Goal: Task Accomplishment & Management: Use online tool/utility

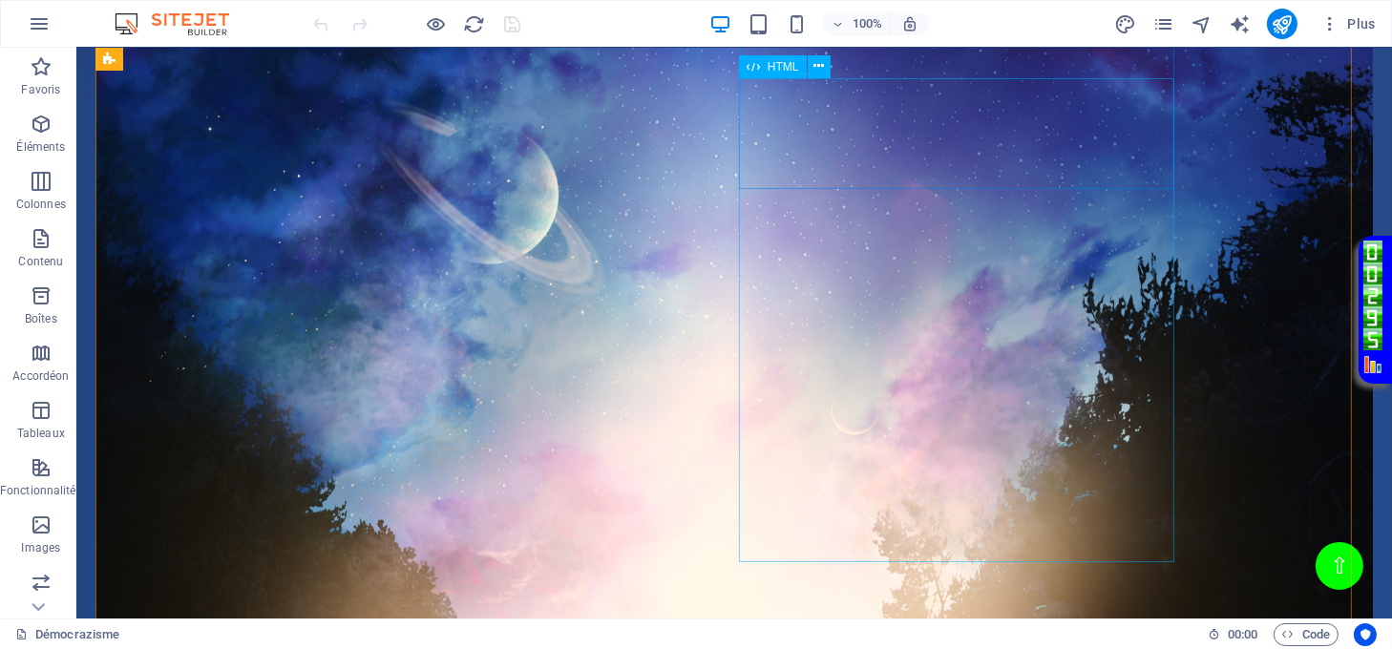
scroll to position [2036, 0]
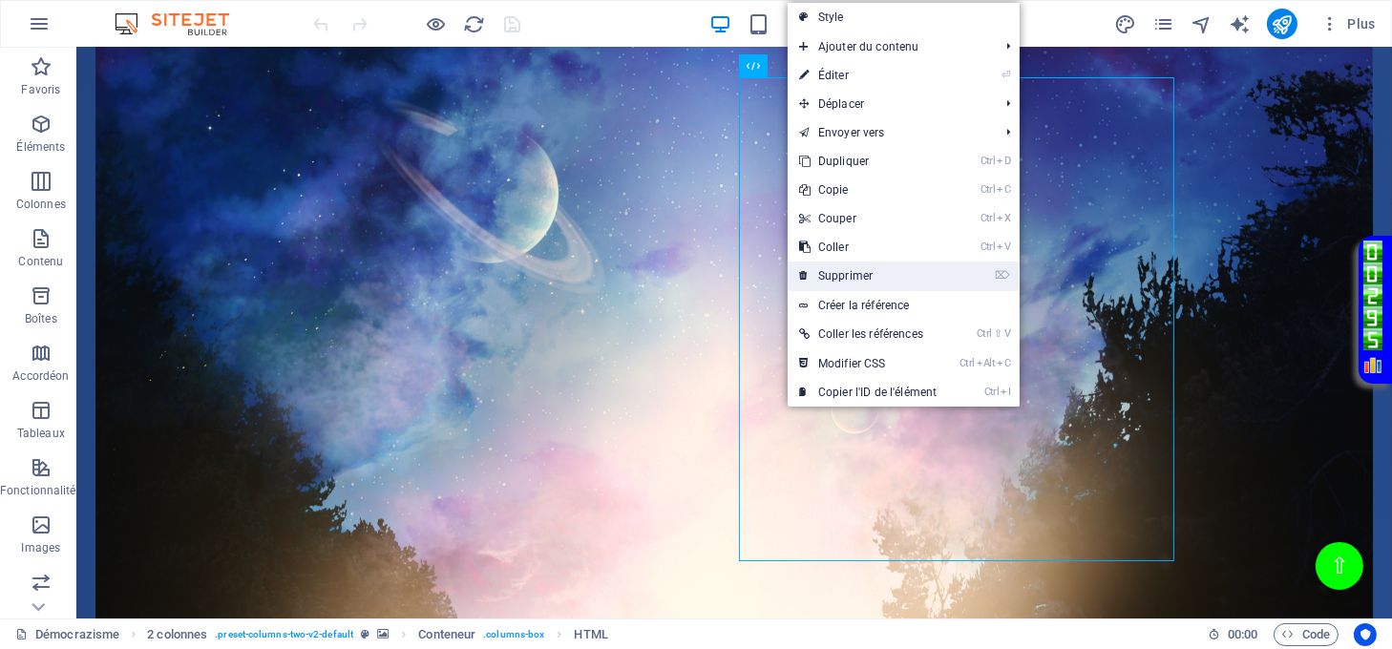
click at [840, 280] on link "⌦ Supprimer" at bounding box center [868, 276] width 160 height 29
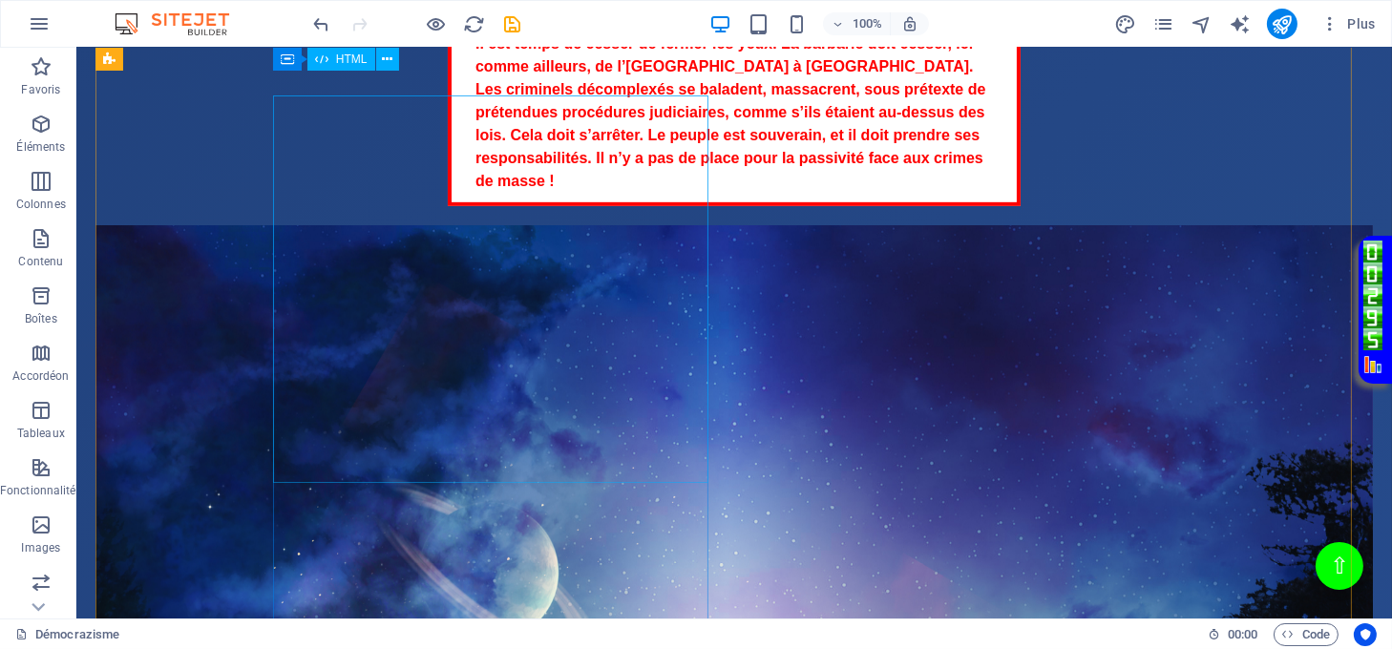
scroll to position [1654, 0]
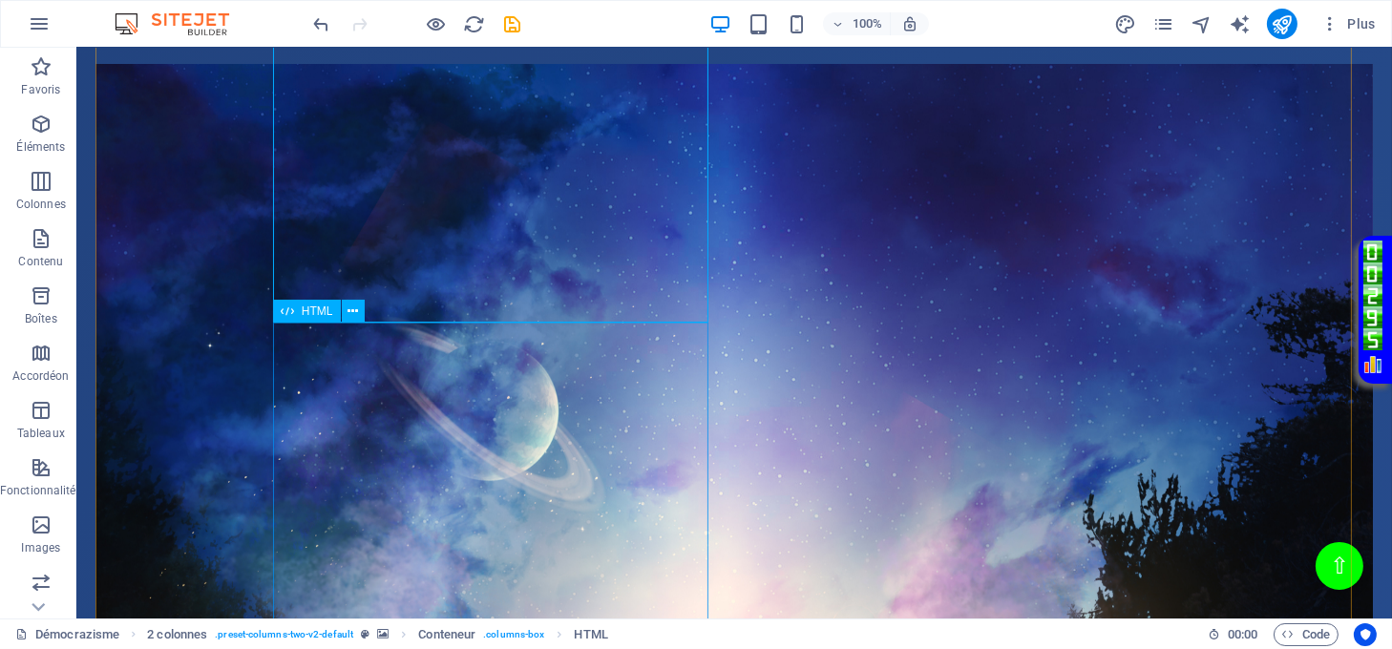
scroll to position [1909, 0]
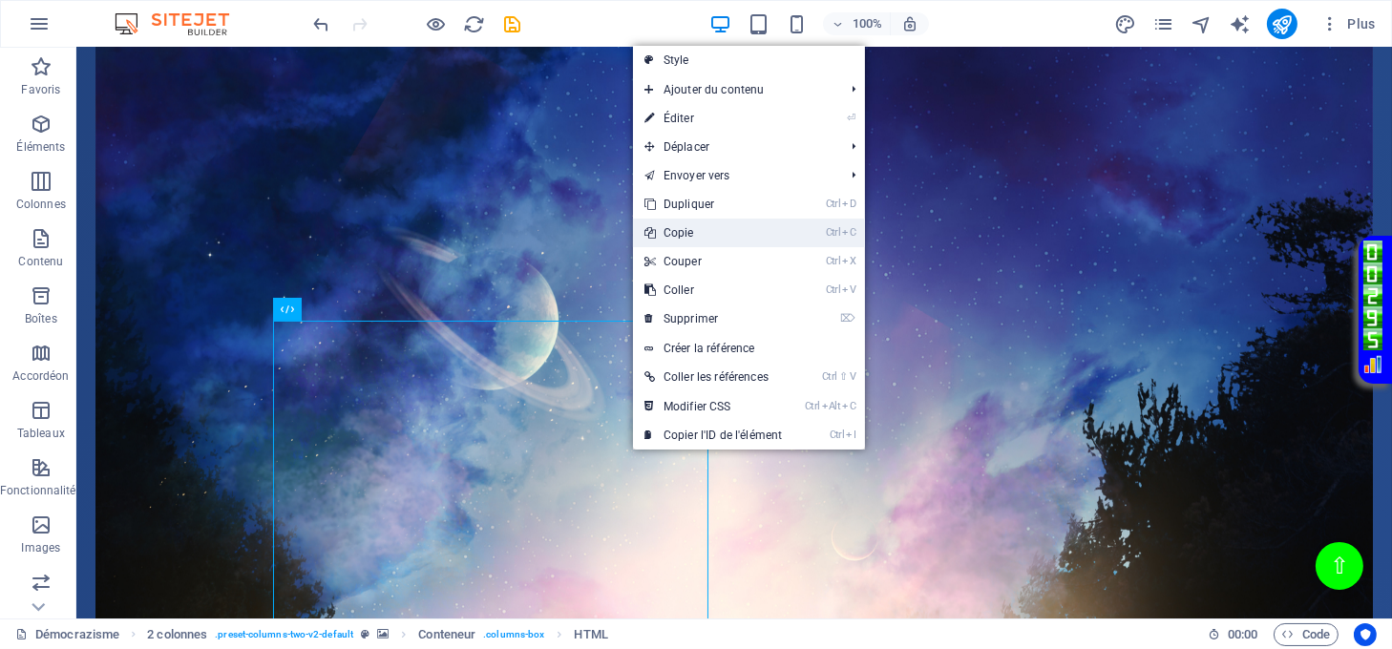
click at [685, 235] on link "Ctrl C Copie" at bounding box center [713, 233] width 160 height 29
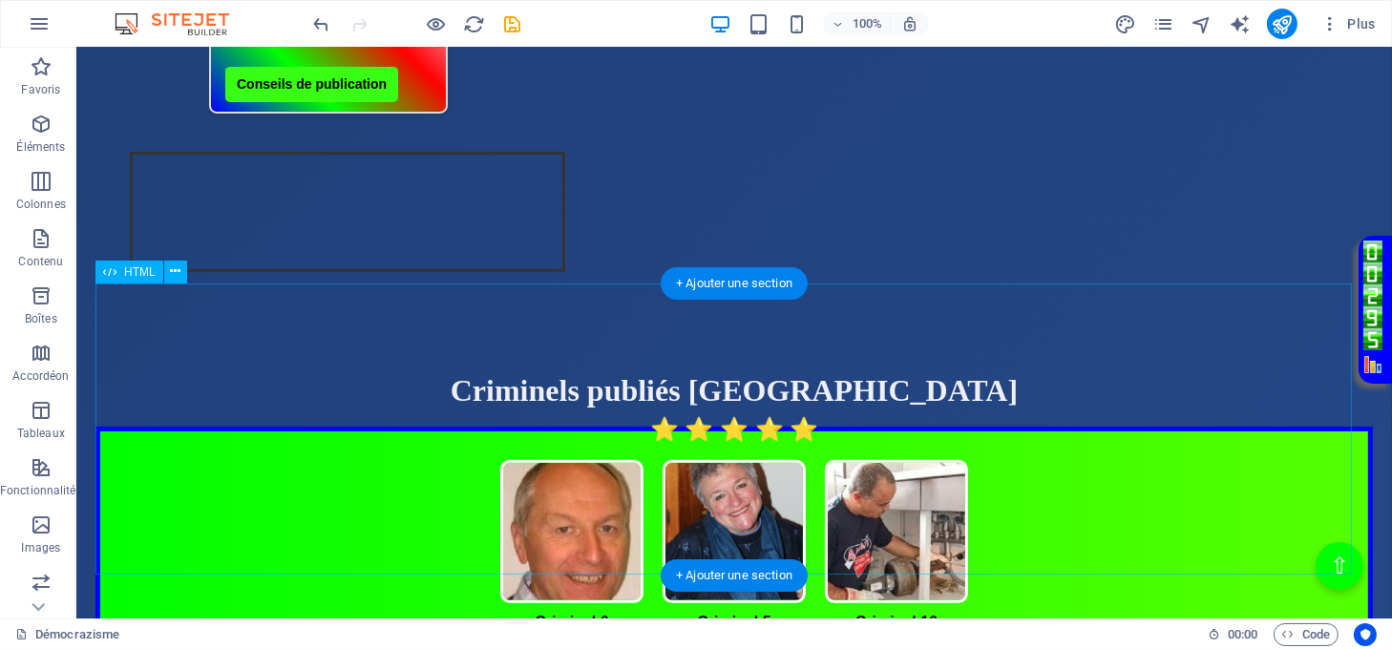
scroll to position [764, 0]
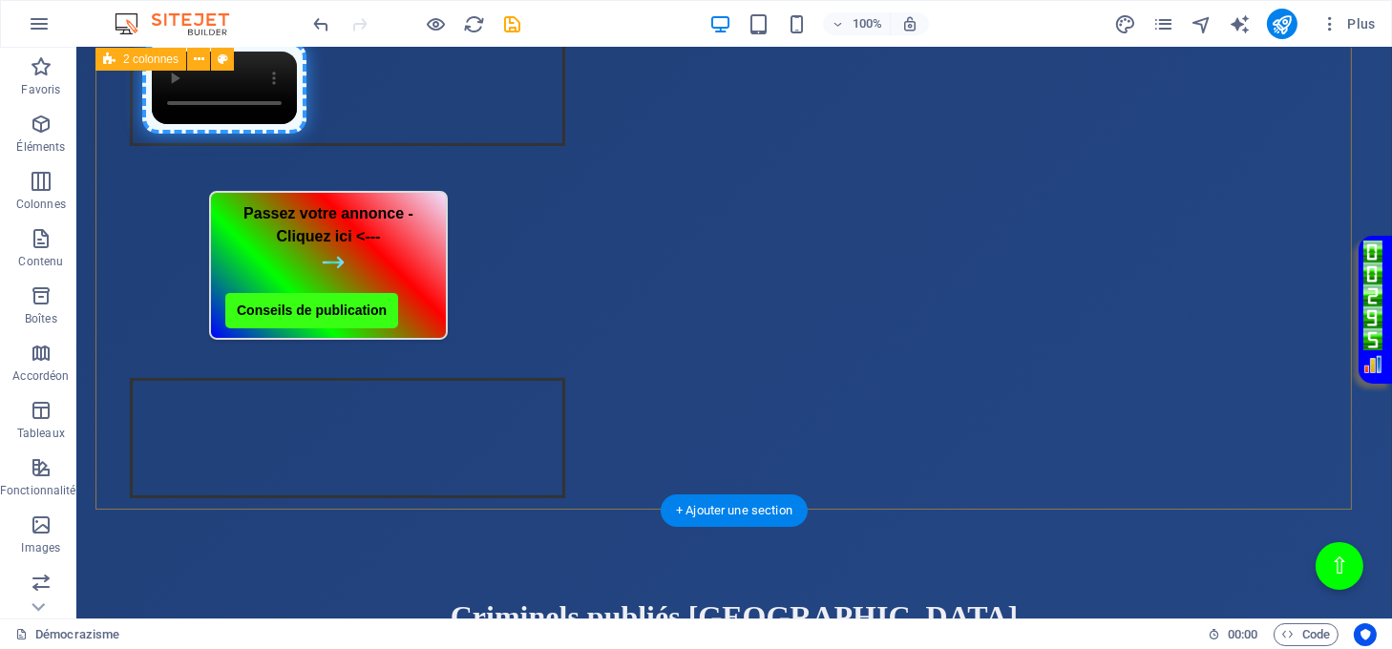
click at [845, 468] on div "Page Éclatante - Démocrazisme [DOMAIN_NAME] “Bienvenue sur le site, où la justi…" at bounding box center [733, 134] width 1277 height 934
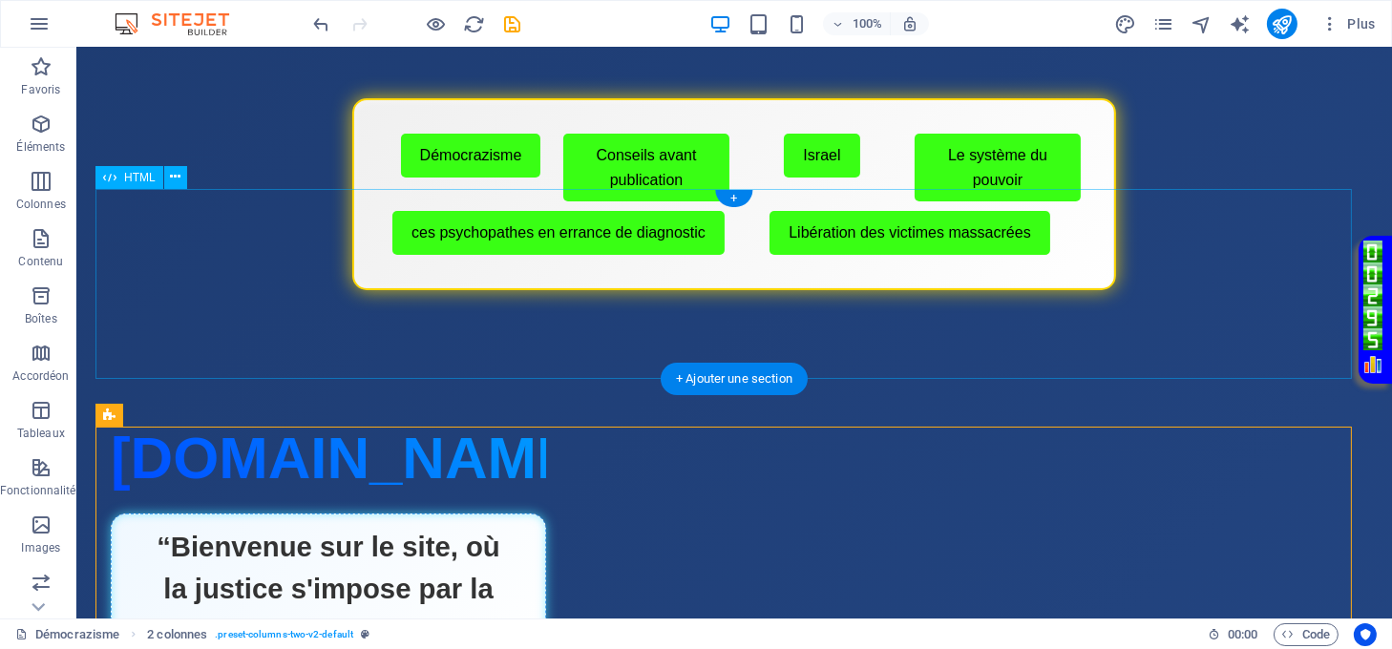
scroll to position [0, 0]
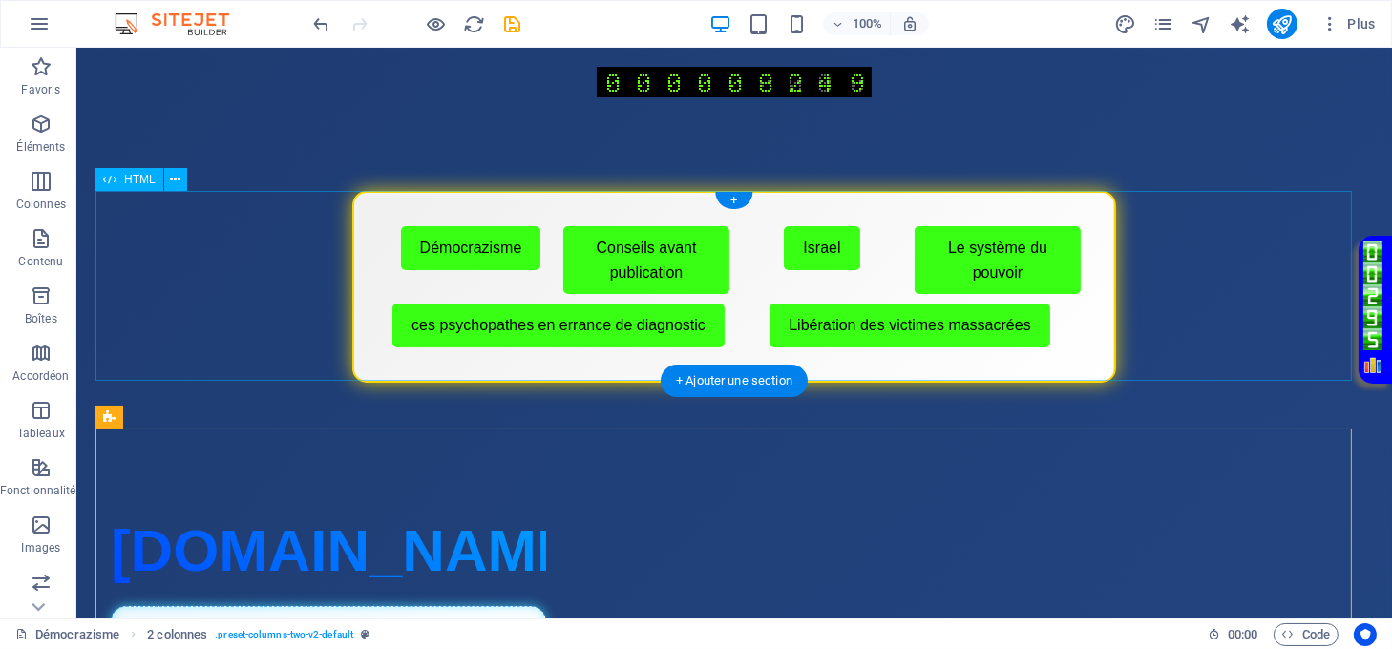
click at [637, 365] on div "Menu de boutons avec cadre scintillant Démocrazisme Conseils avant publication …" at bounding box center [733, 287] width 1277 height 192
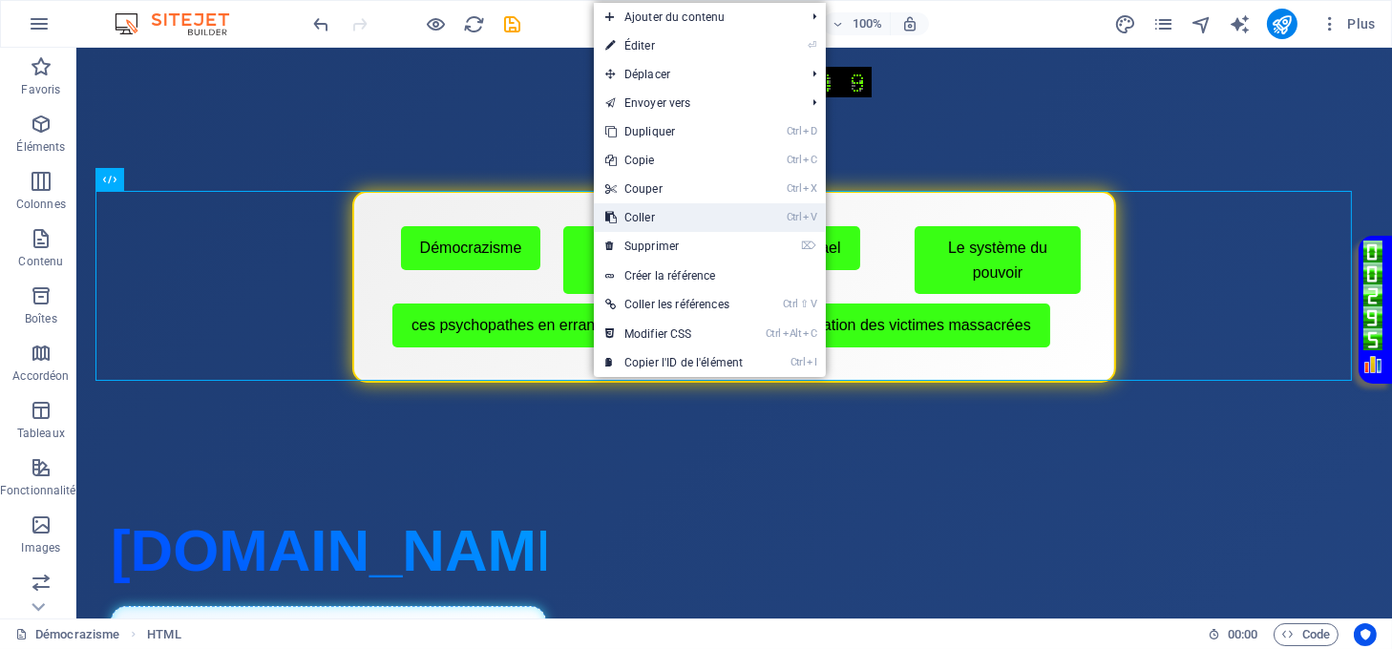
click at [644, 220] on link "Ctrl V Coller" at bounding box center [674, 217] width 160 height 29
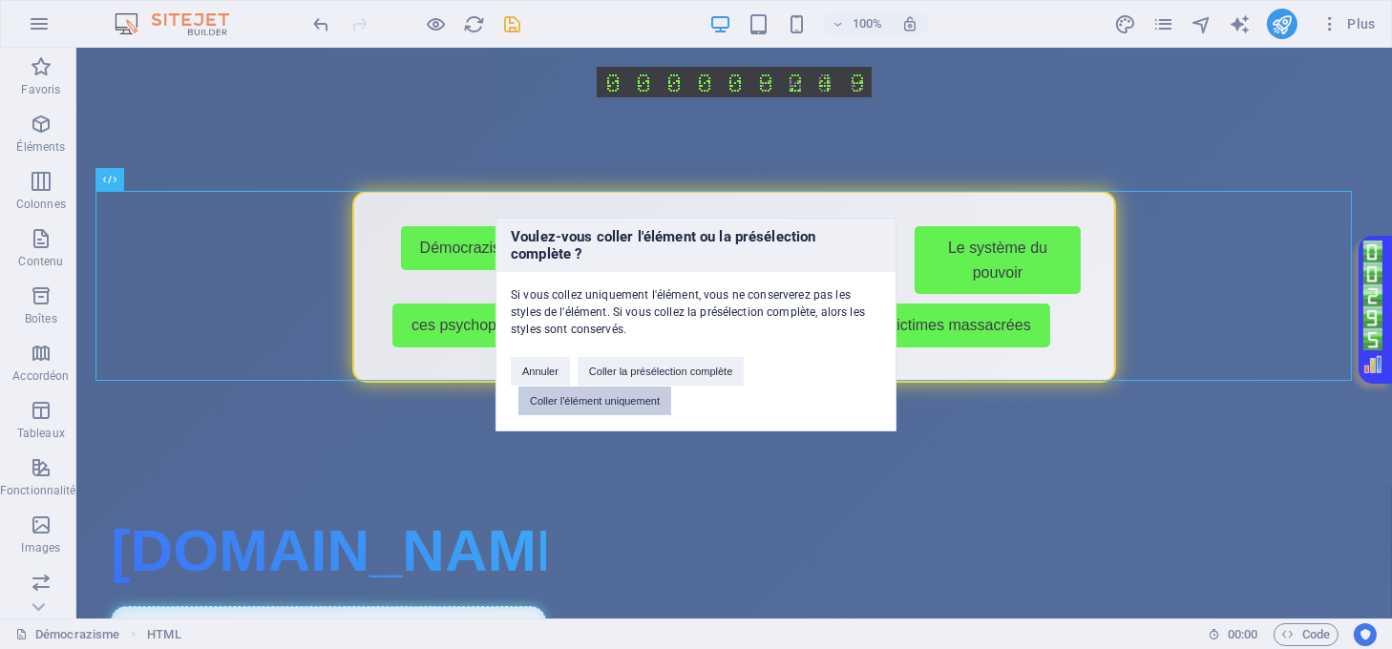
click at [623, 399] on button "Coller l'élément uniquement" at bounding box center [594, 401] width 153 height 29
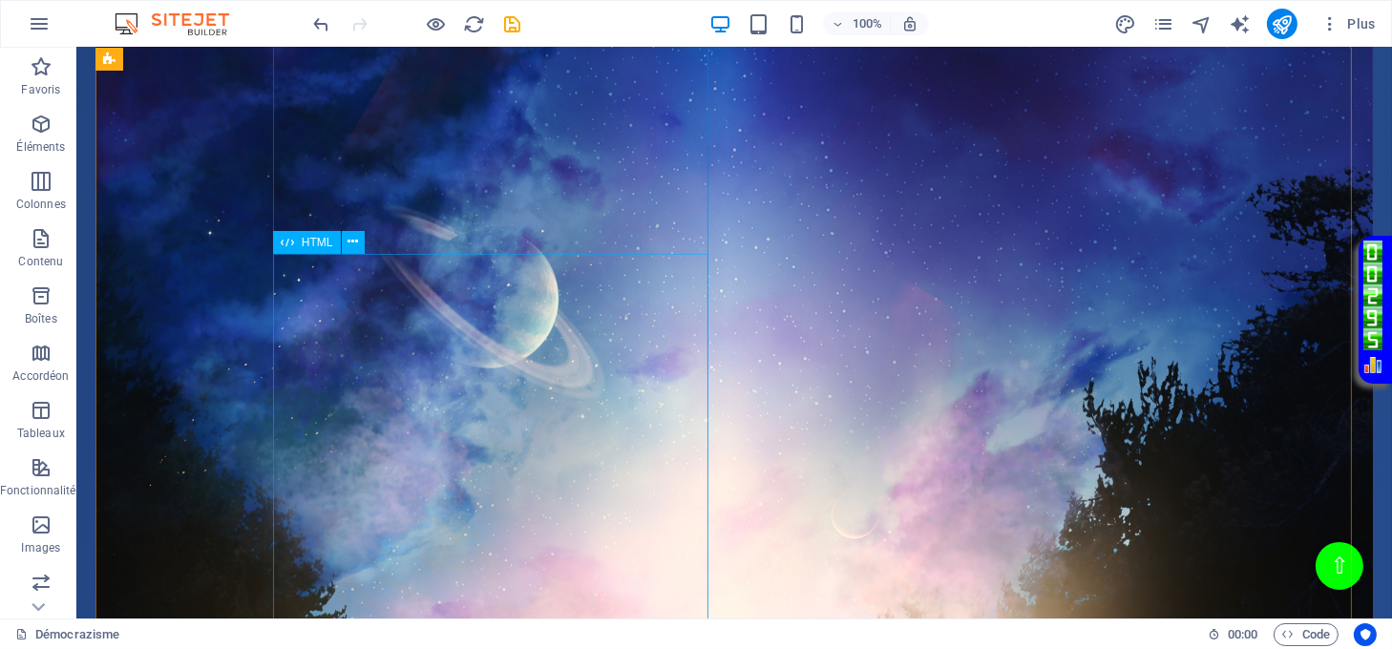
scroll to position [2163, 0]
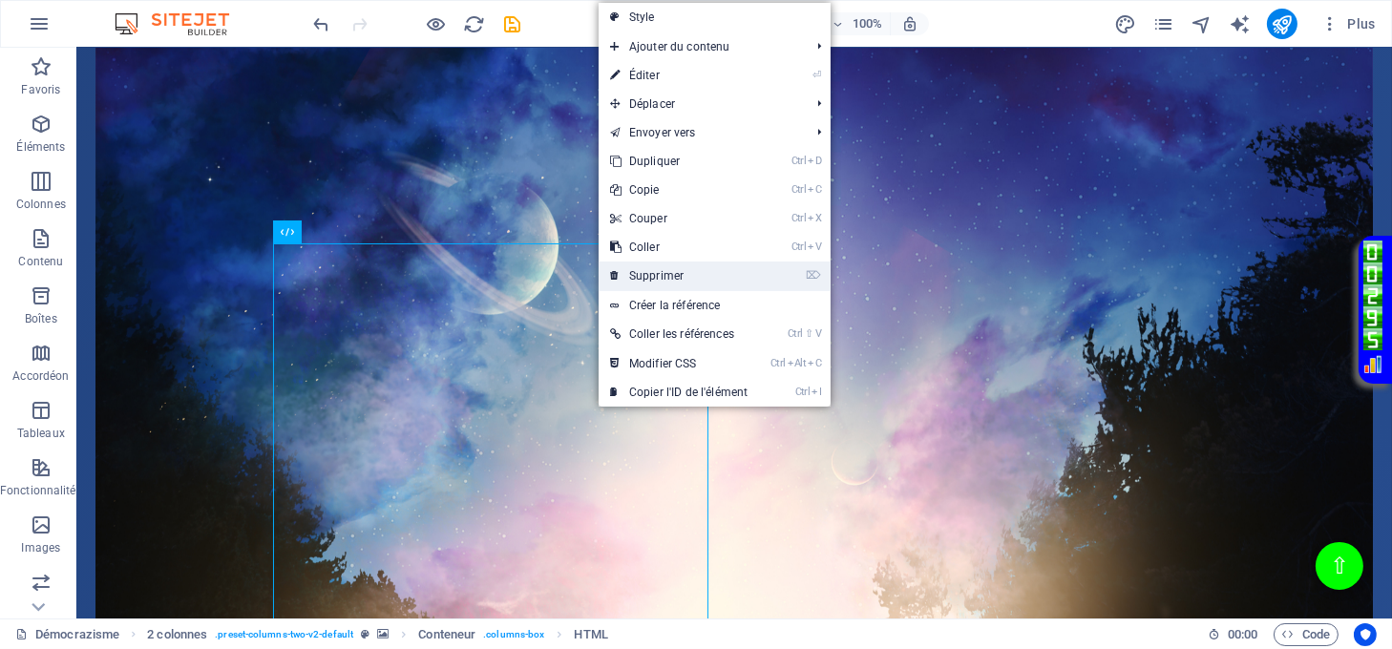
click at [670, 280] on link "⌦ Supprimer" at bounding box center [679, 276] width 160 height 29
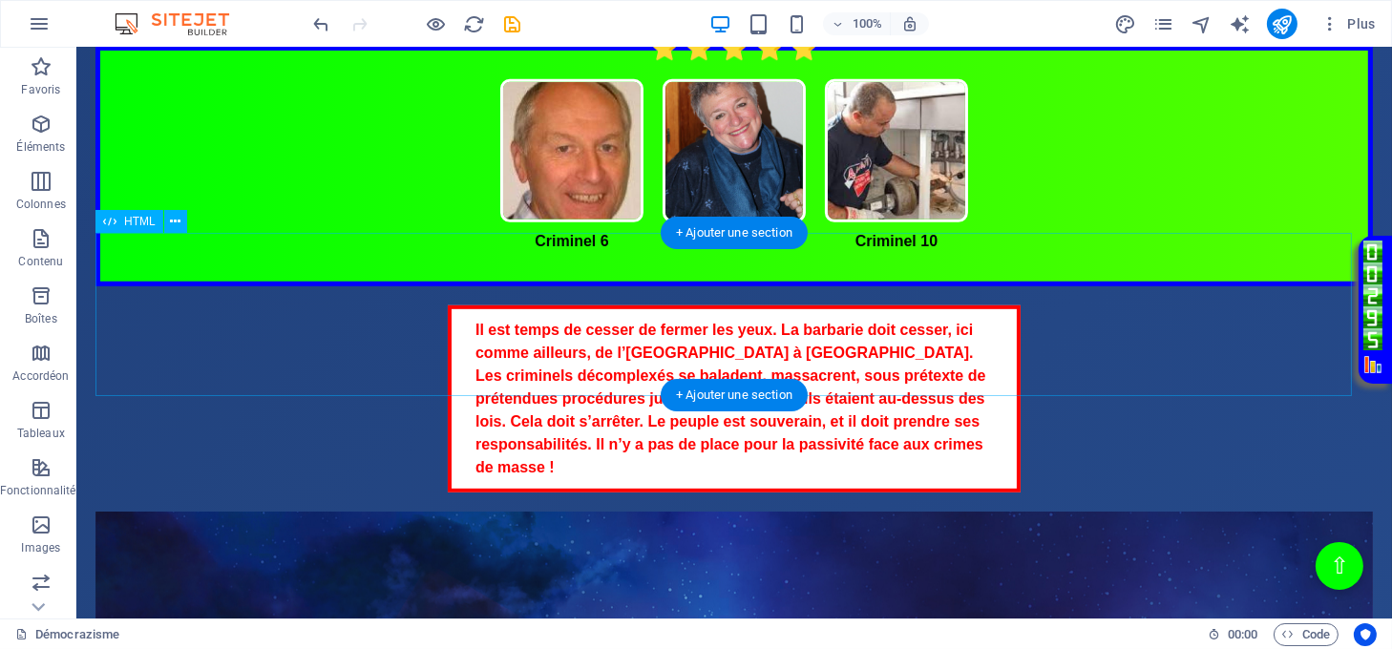
scroll to position [1527, 0]
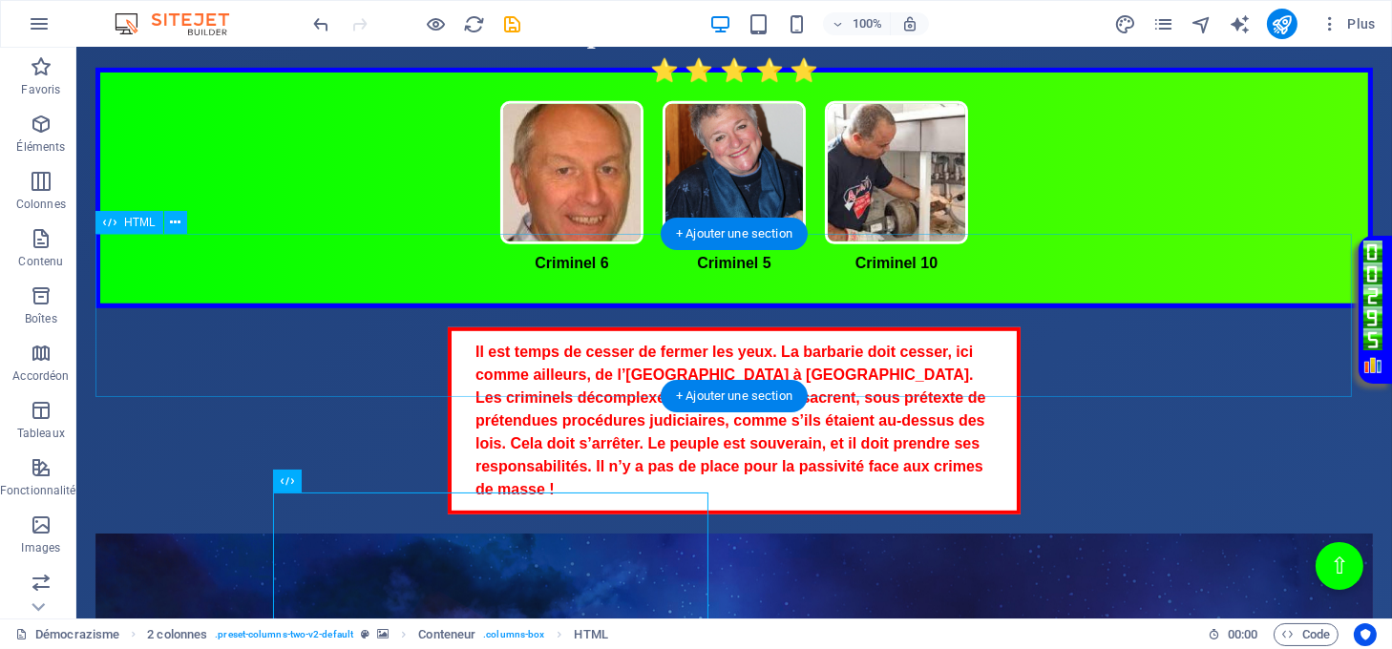
click at [297, 342] on div "Il est temps de cesser de fermer les yeux. La barbarie doit cesser, ici comme a…" at bounding box center [733, 420] width 1277 height 187
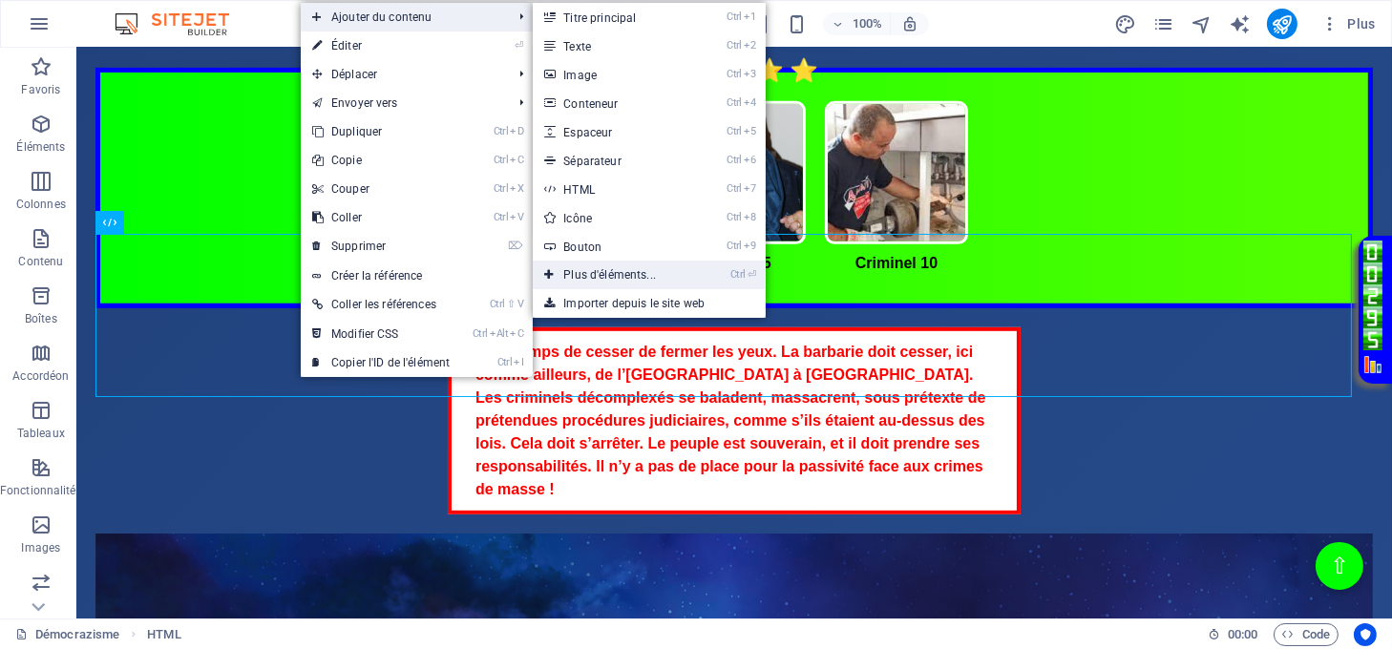
drag, startPoint x: 630, startPoint y: 274, endPoint x: 225, endPoint y: 227, distance: 407.4
click at [630, 274] on link "Ctrl ⏎ Plus d'éléments..." at bounding box center [613, 275] width 161 height 29
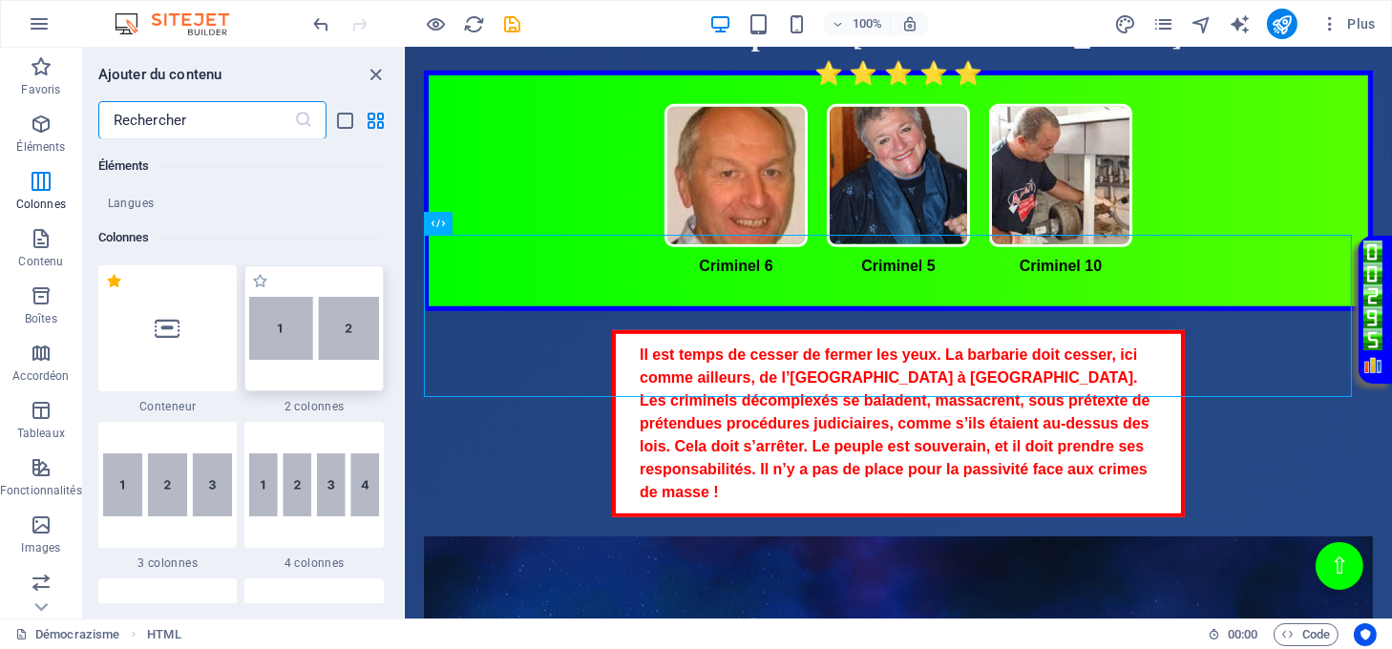
scroll to position [838, 0]
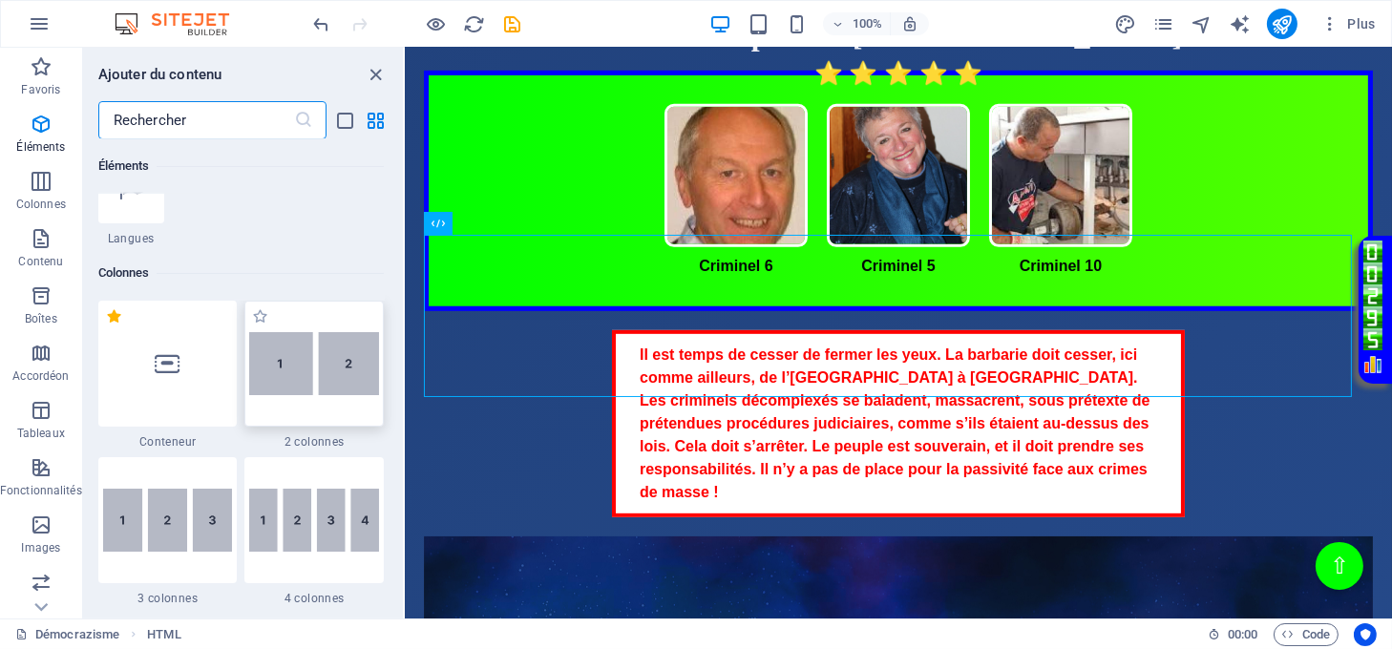
click at [326, 345] on img at bounding box center [314, 364] width 130 height 64
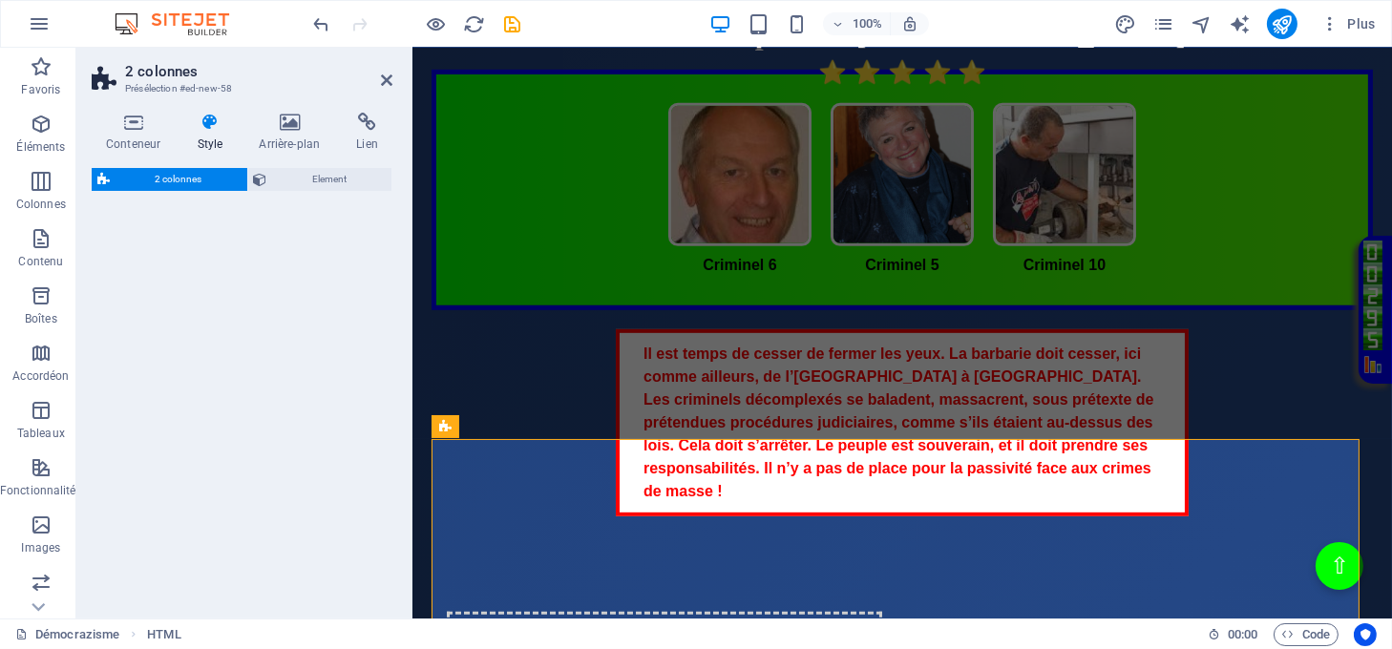
select select "rem"
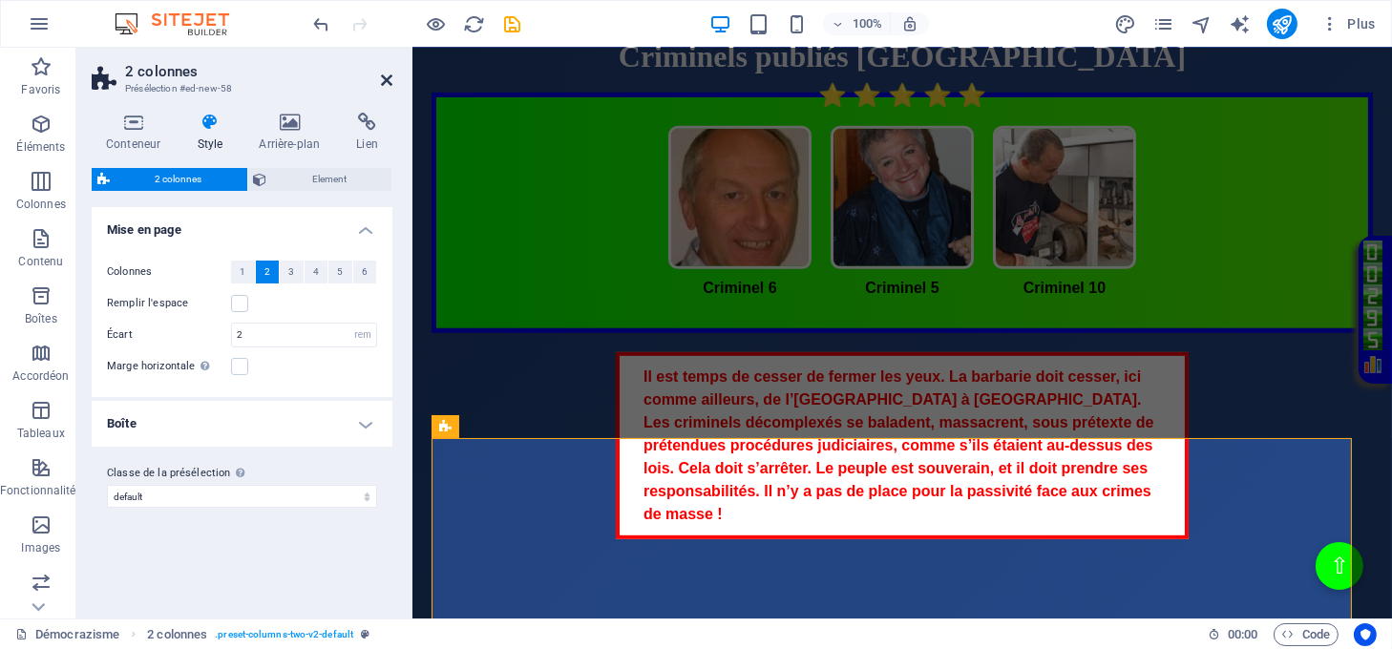
click at [385, 80] on icon at bounding box center [386, 80] width 11 height 15
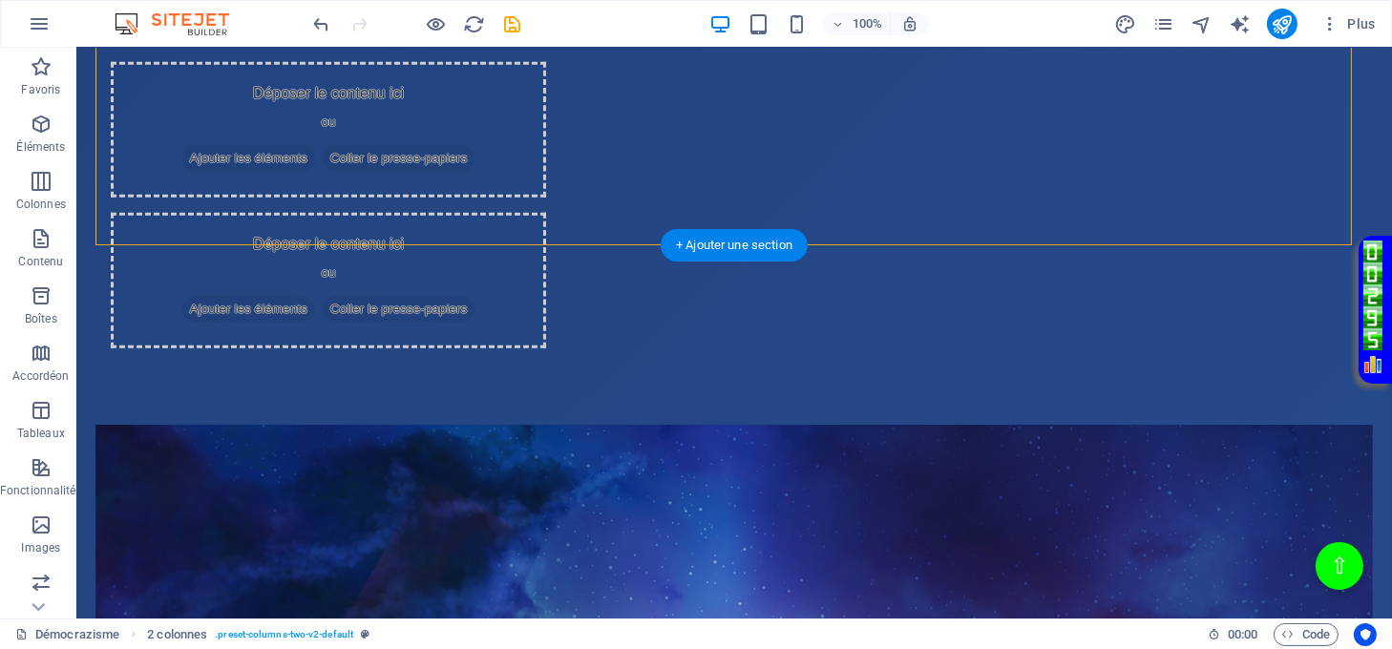
scroll to position [2142, 0]
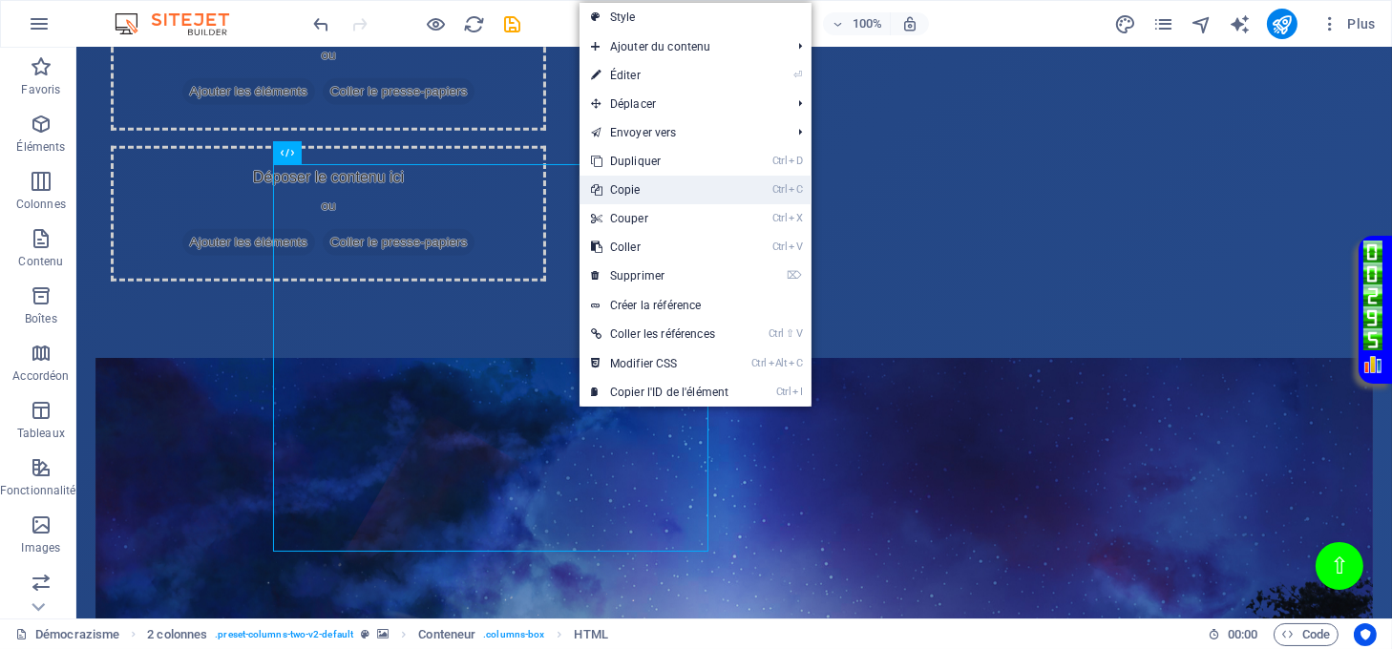
click at [639, 184] on link "Ctrl C Copie" at bounding box center [659, 190] width 160 height 29
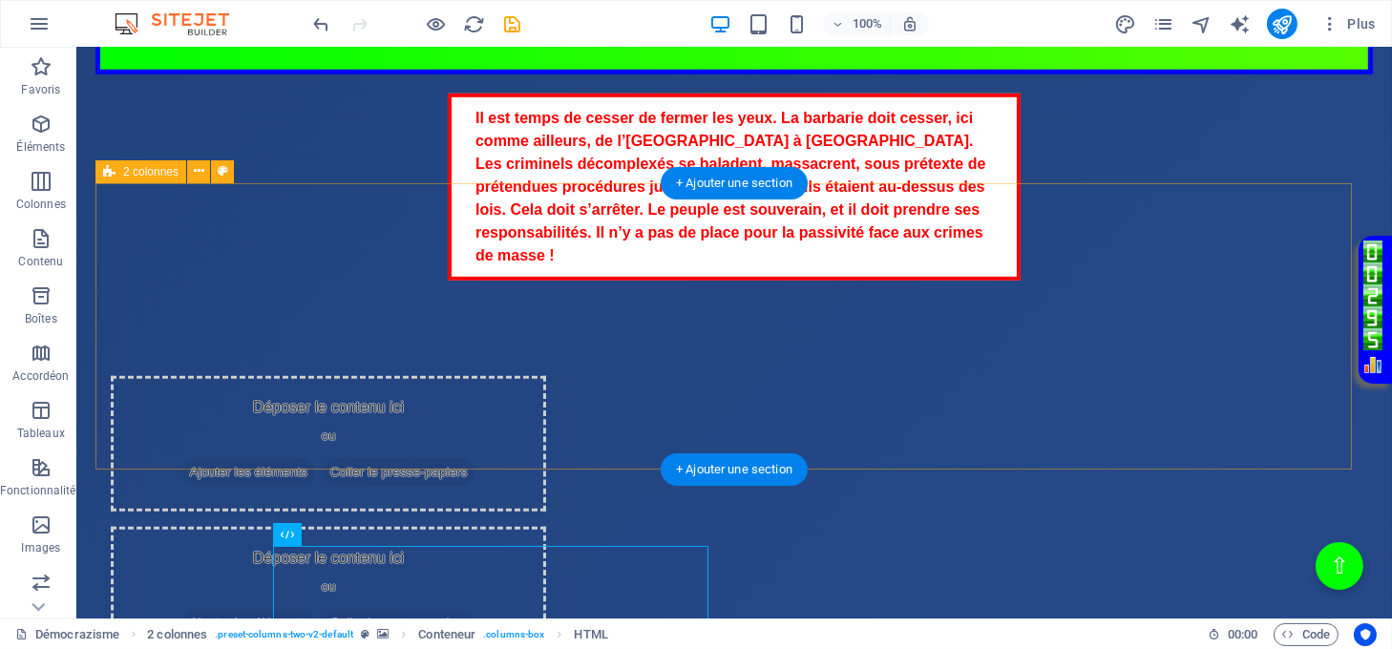
scroll to position [1760, 0]
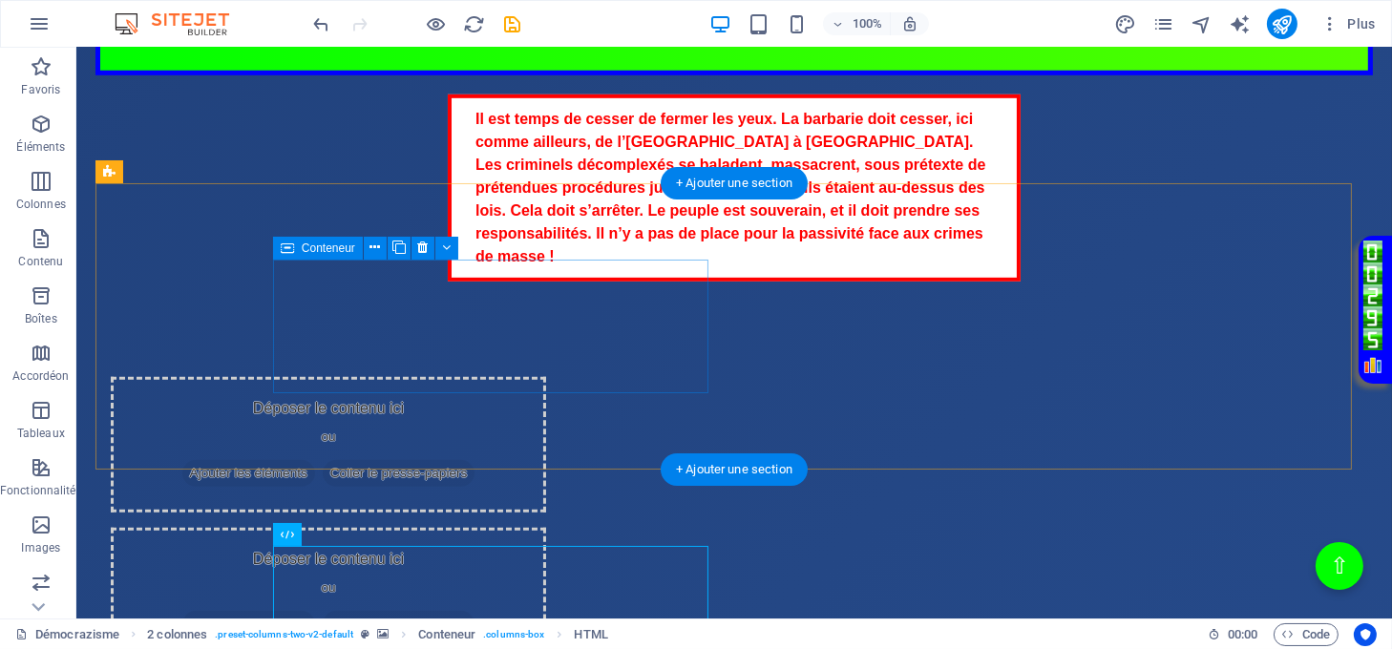
click at [475, 460] on span "Coller le presse-papiers" at bounding box center [399, 473] width 153 height 27
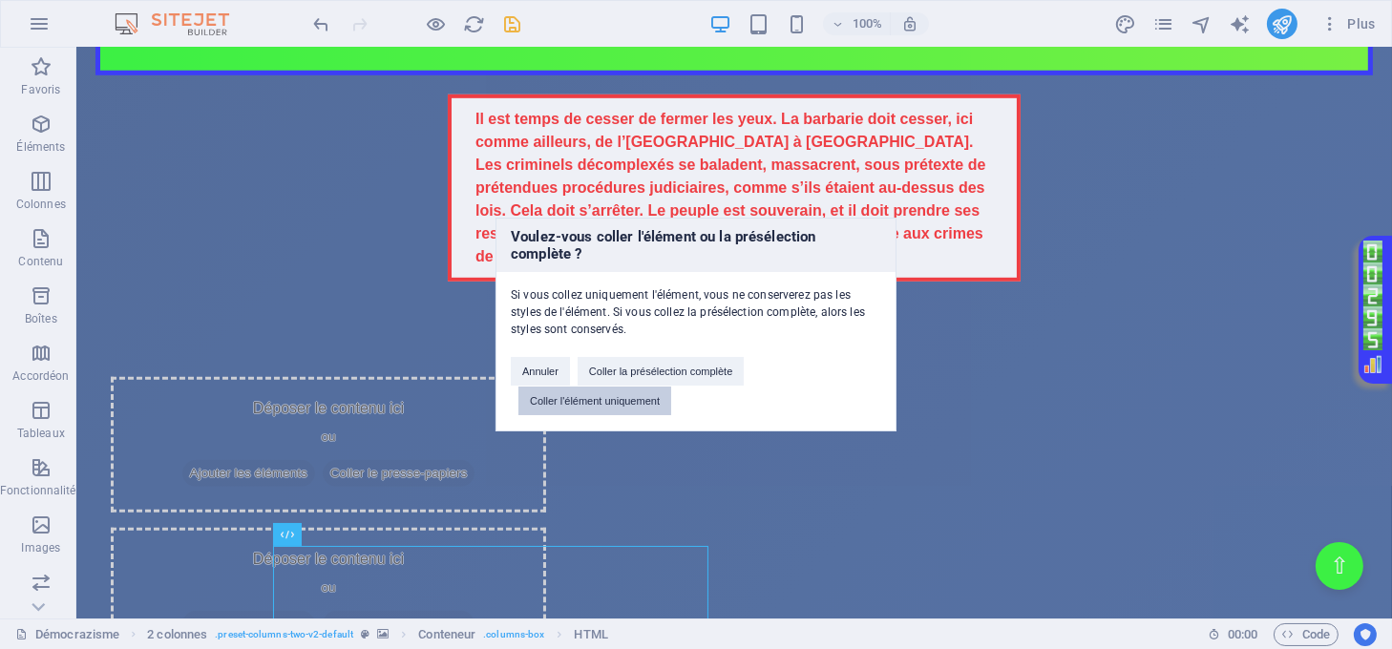
click at [594, 396] on button "Coller l'élément uniquement" at bounding box center [594, 401] width 153 height 29
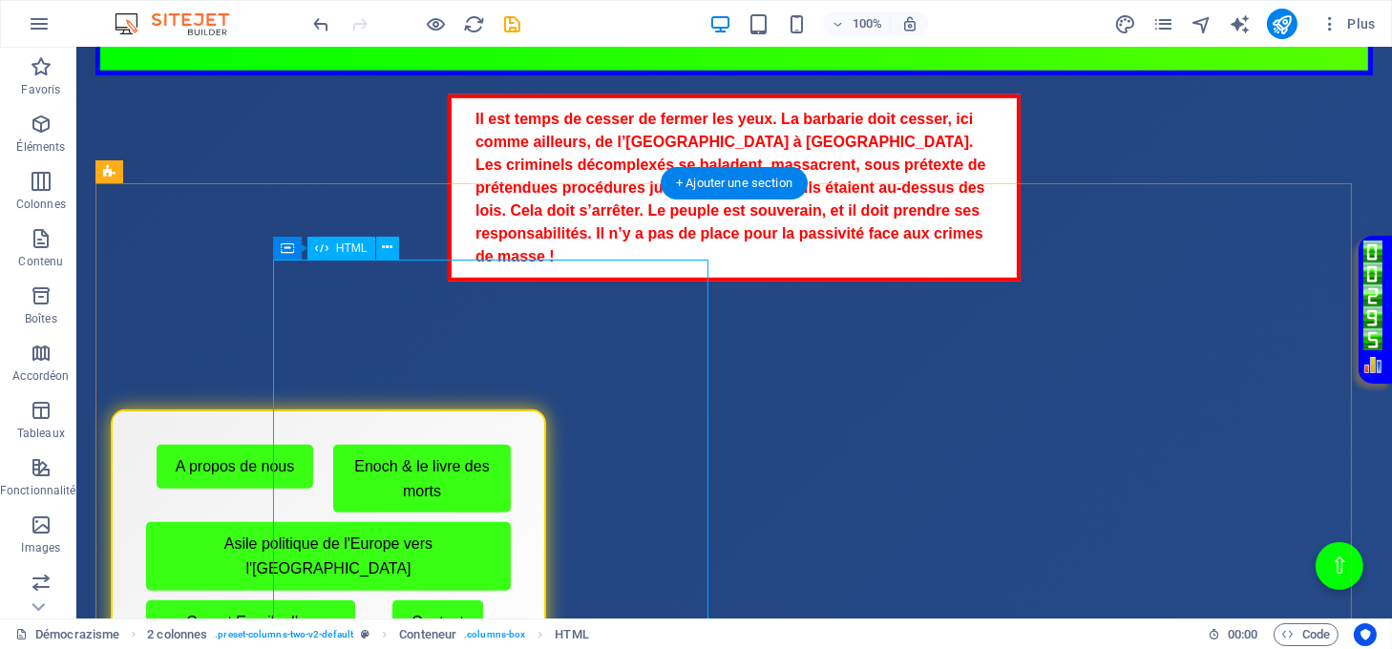
click at [546, 410] on div "Menu de boutons avec cadre scintillant A propos de nous Enoch & le livre des mo…" at bounding box center [328, 557] width 435 height 294
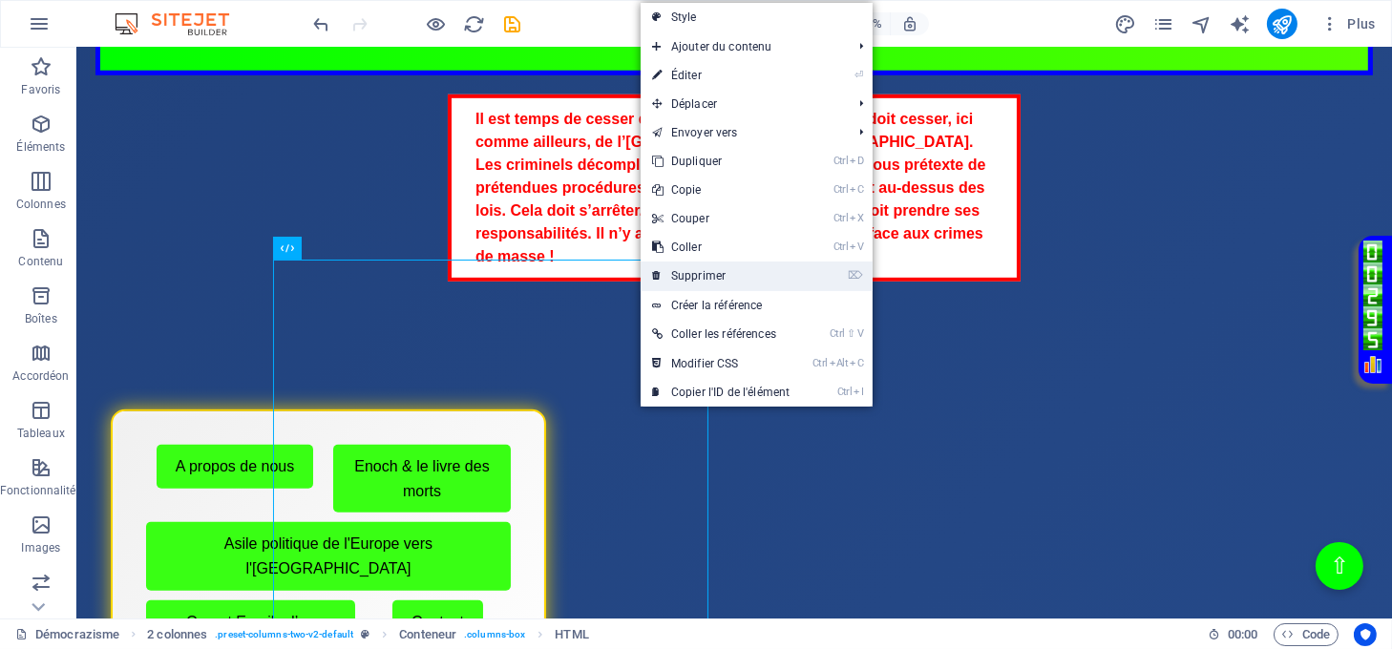
click at [696, 281] on link "⌦ Supprimer" at bounding box center [721, 276] width 160 height 29
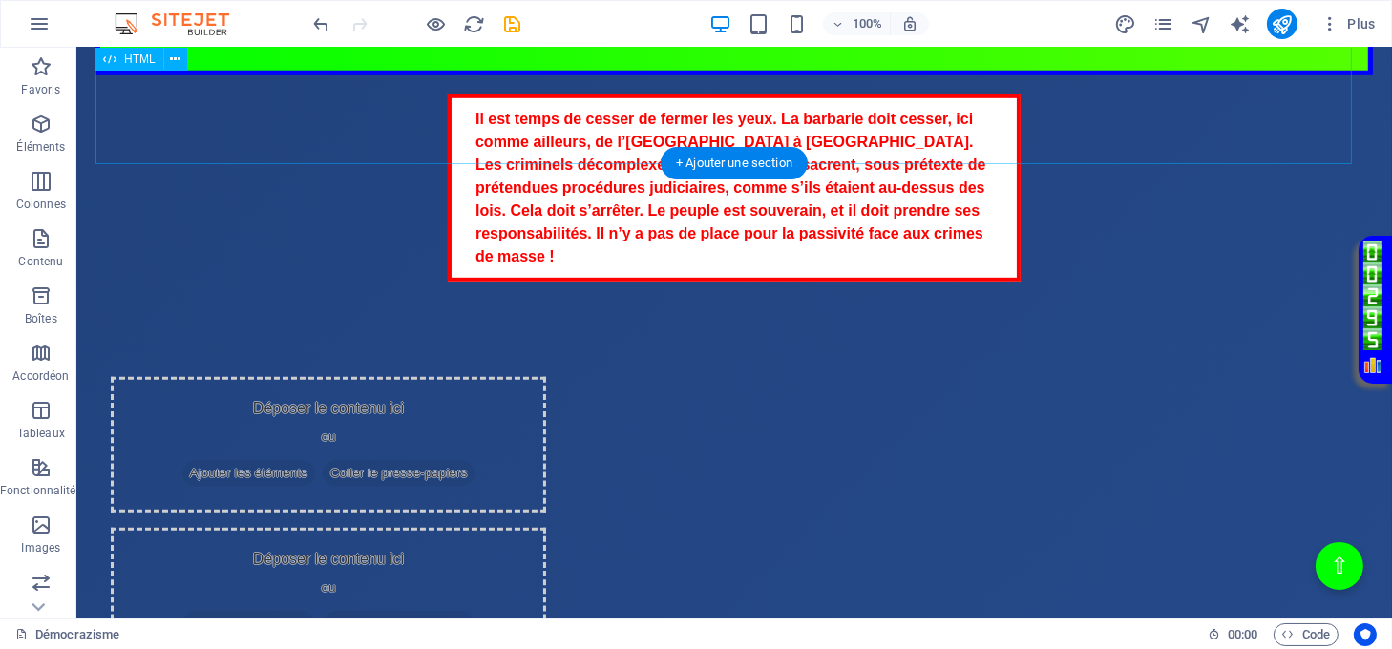
click at [697, 137] on div "Il est temps de cesser de fermer les yeux. La barbarie doit cesser, ici comme a…" at bounding box center [733, 188] width 1277 height 187
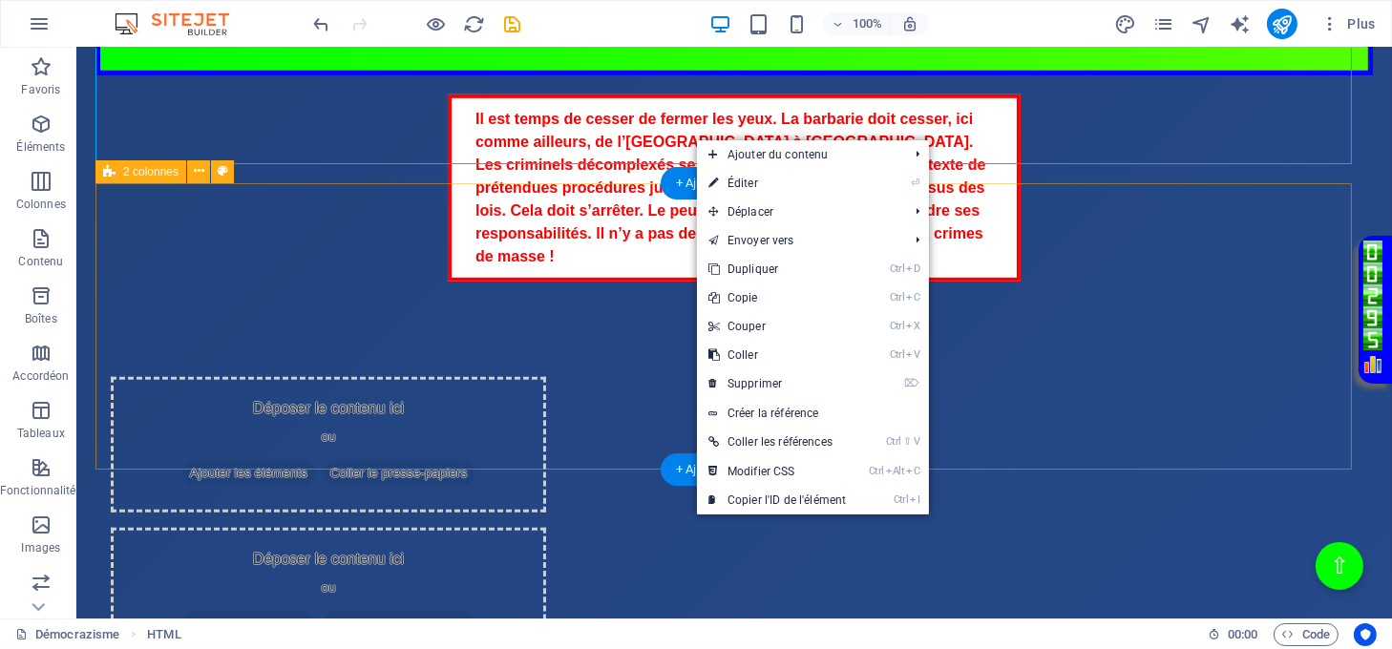
drag, startPoint x: 304, startPoint y: 397, endPoint x: 355, endPoint y: 390, distance: 52.0
click at [304, 396] on div "Déposer le contenu ici ou Ajouter les éléments Coller le presse-papiers Déposer…" at bounding box center [733, 520] width 1277 height 439
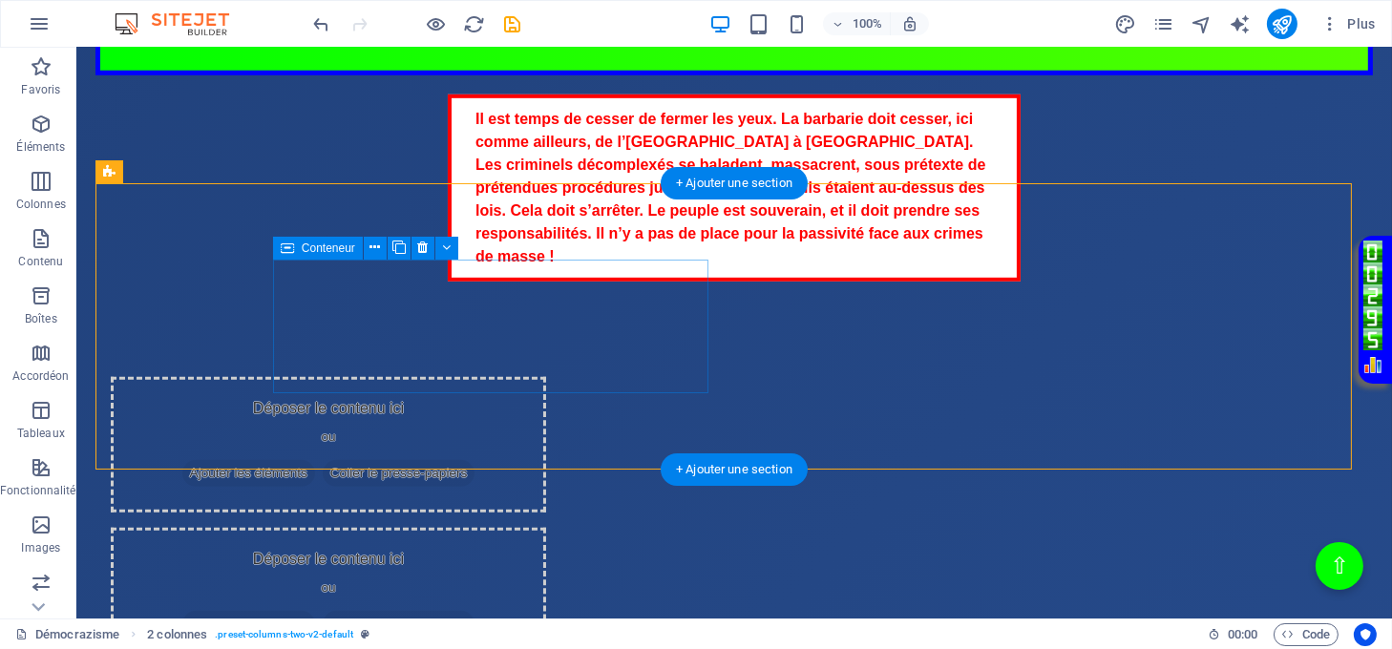
click at [475, 460] on span "Coller le presse-papiers" at bounding box center [399, 473] width 153 height 27
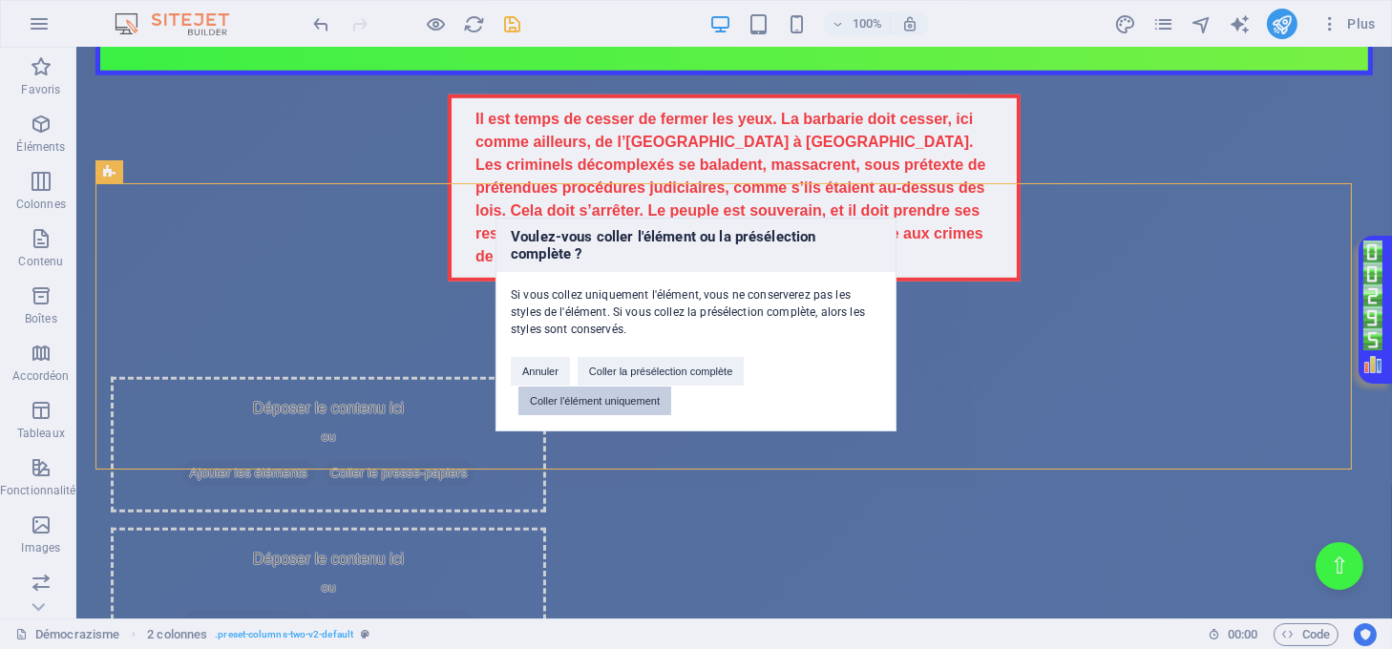
click at [582, 400] on button "Coller l'élément uniquement" at bounding box center [594, 401] width 153 height 29
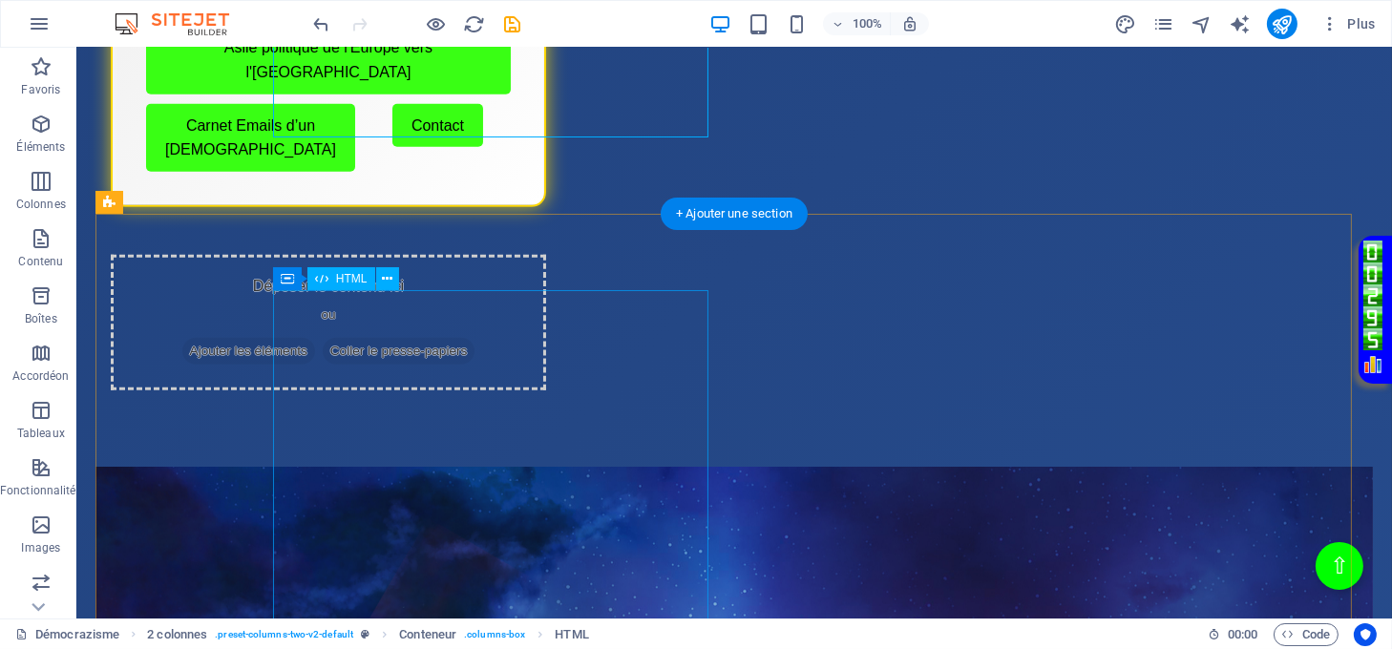
scroll to position [2269, 0]
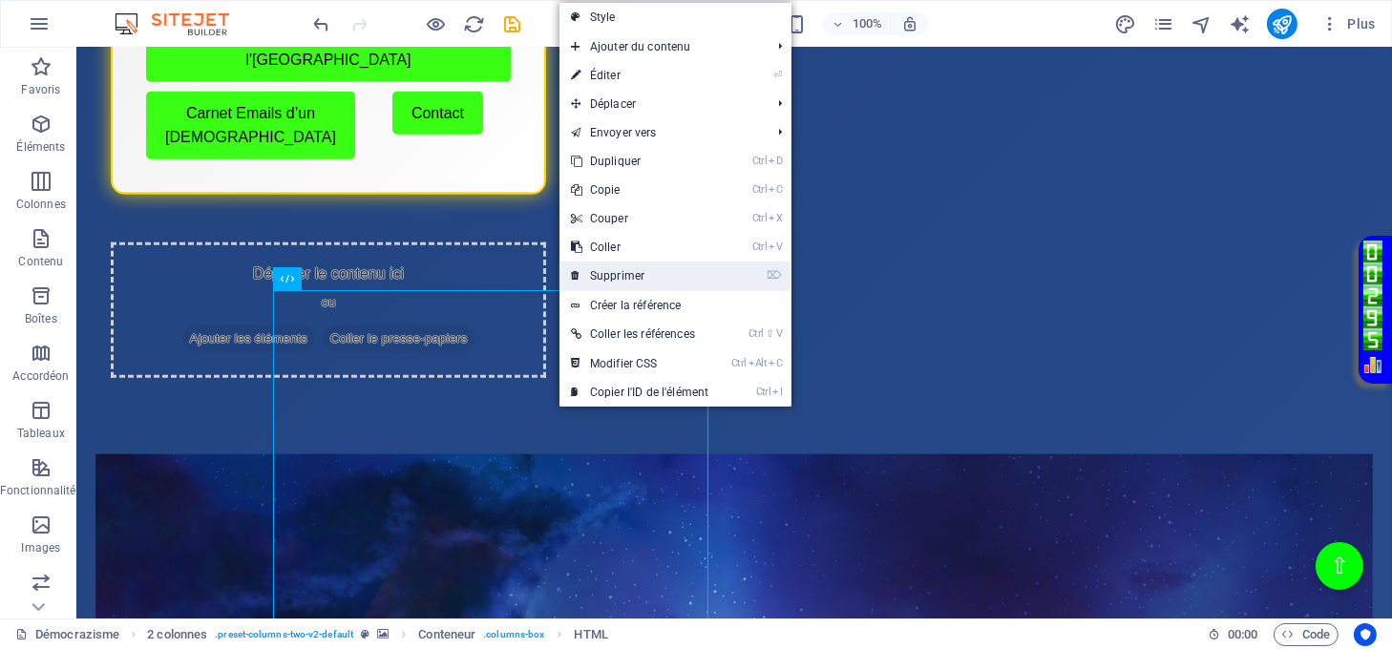
click at [613, 273] on link "⌦ Supprimer" at bounding box center [639, 276] width 160 height 29
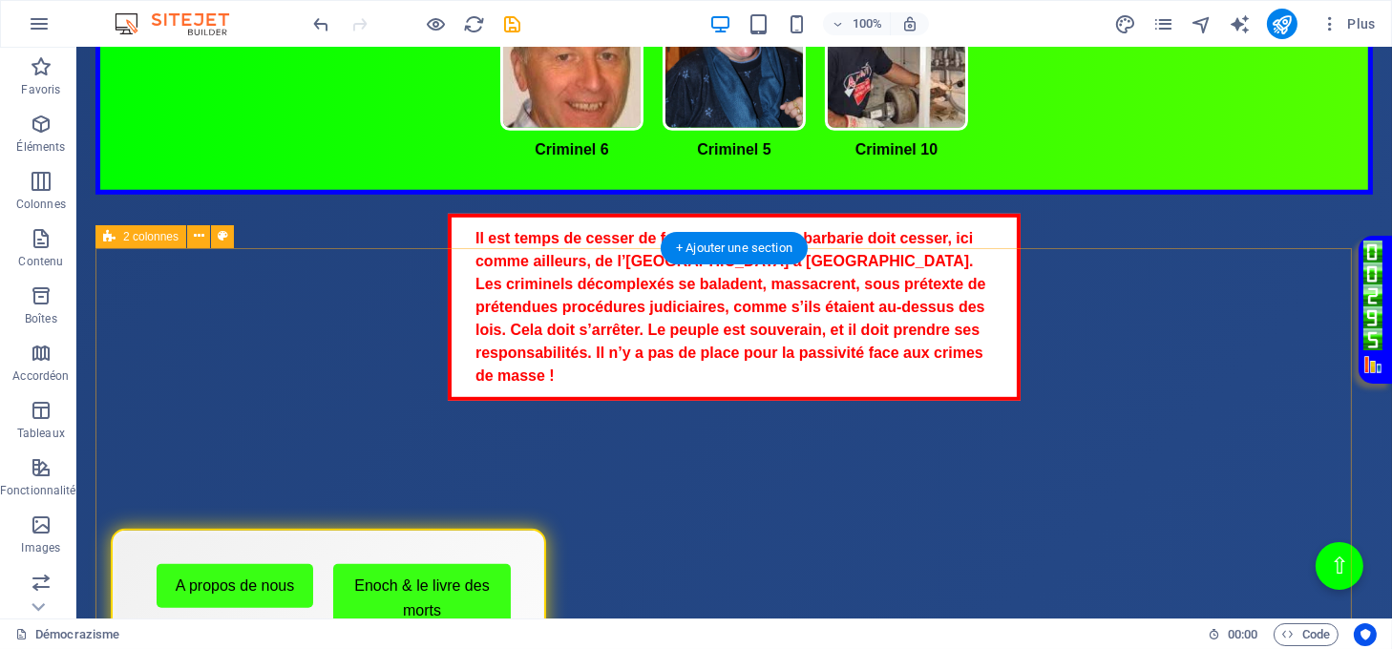
scroll to position [1632, 0]
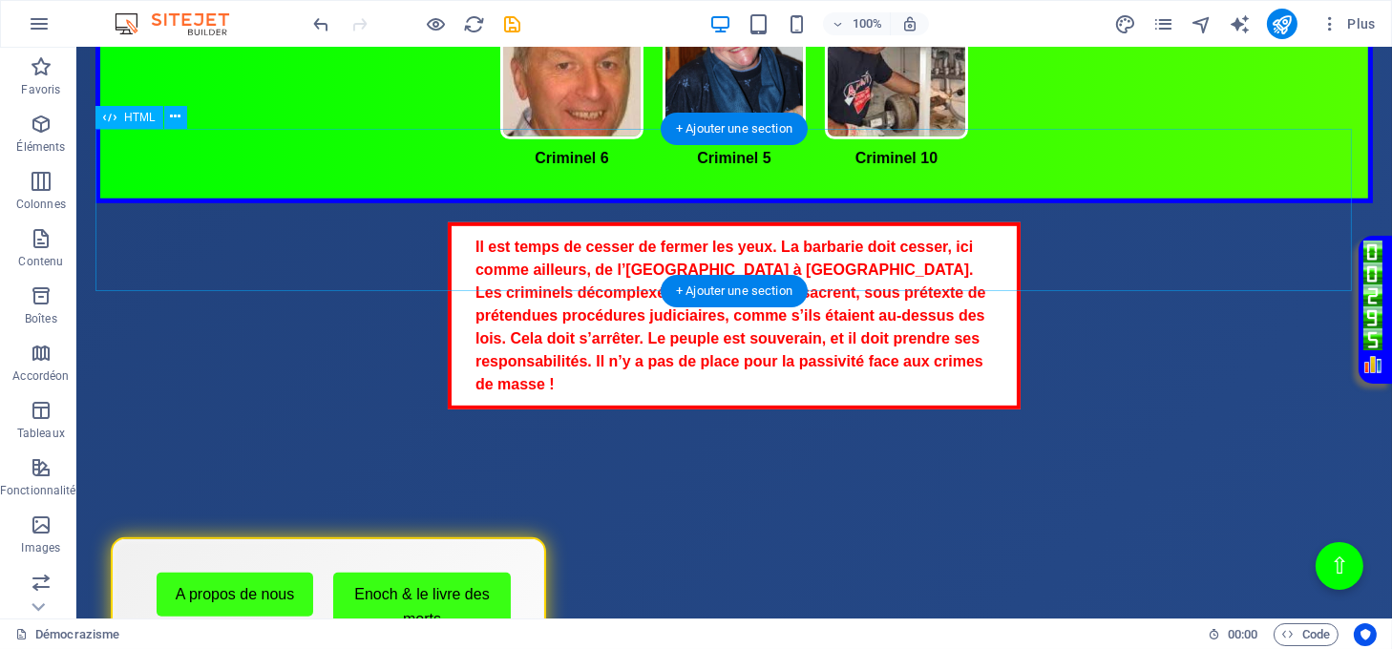
click at [779, 224] on div "Il est temps de cesser de fermer les yeux. La barbarie doit cesser, ici comme a…" at bounding box center [733, 315] width 1277 height 187
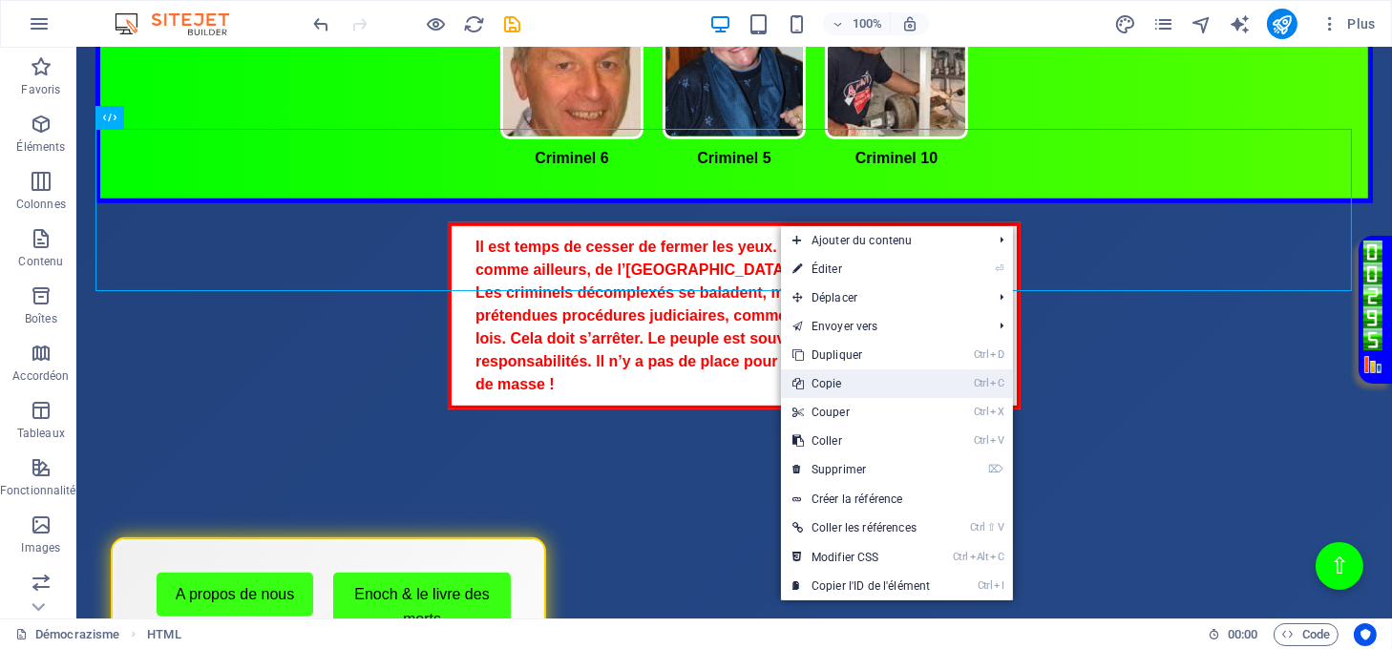
click at [855, 380] on link "Ctrl C Copie" at bounding box center [861, 383] width 160 height 29
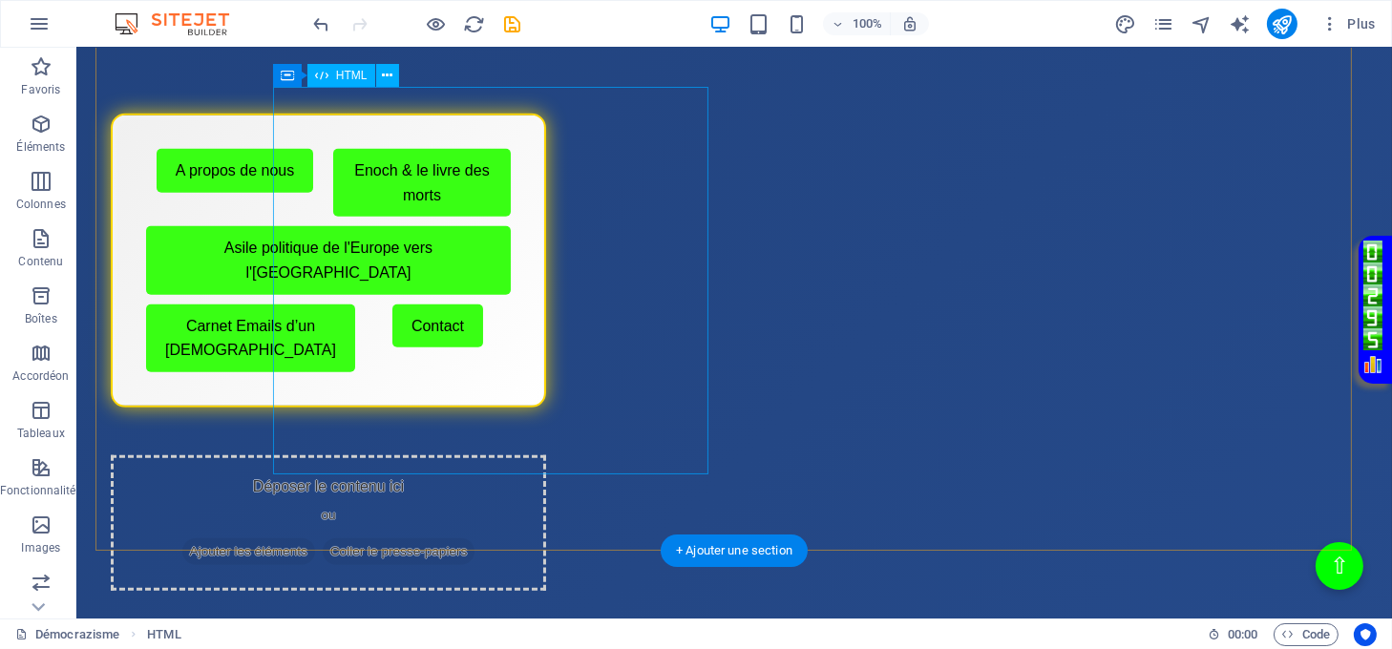
scroll to position [2142, 0]
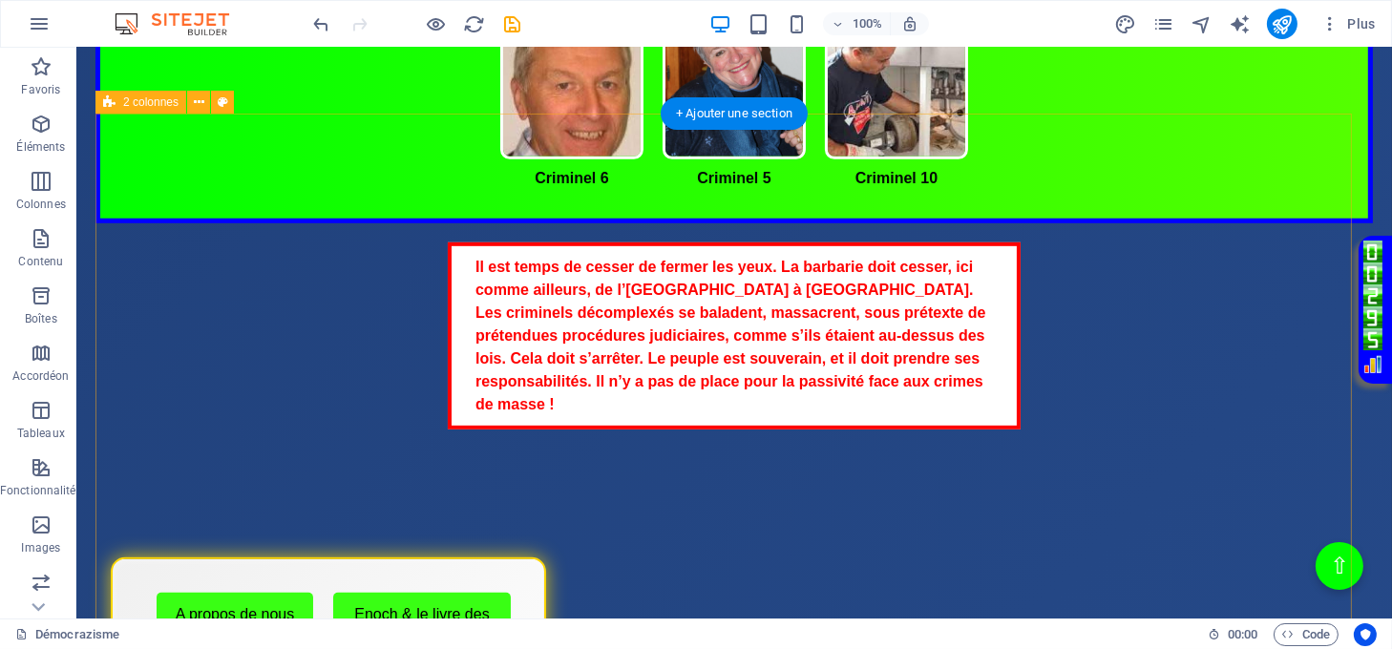
scroll to position [1378, 0]
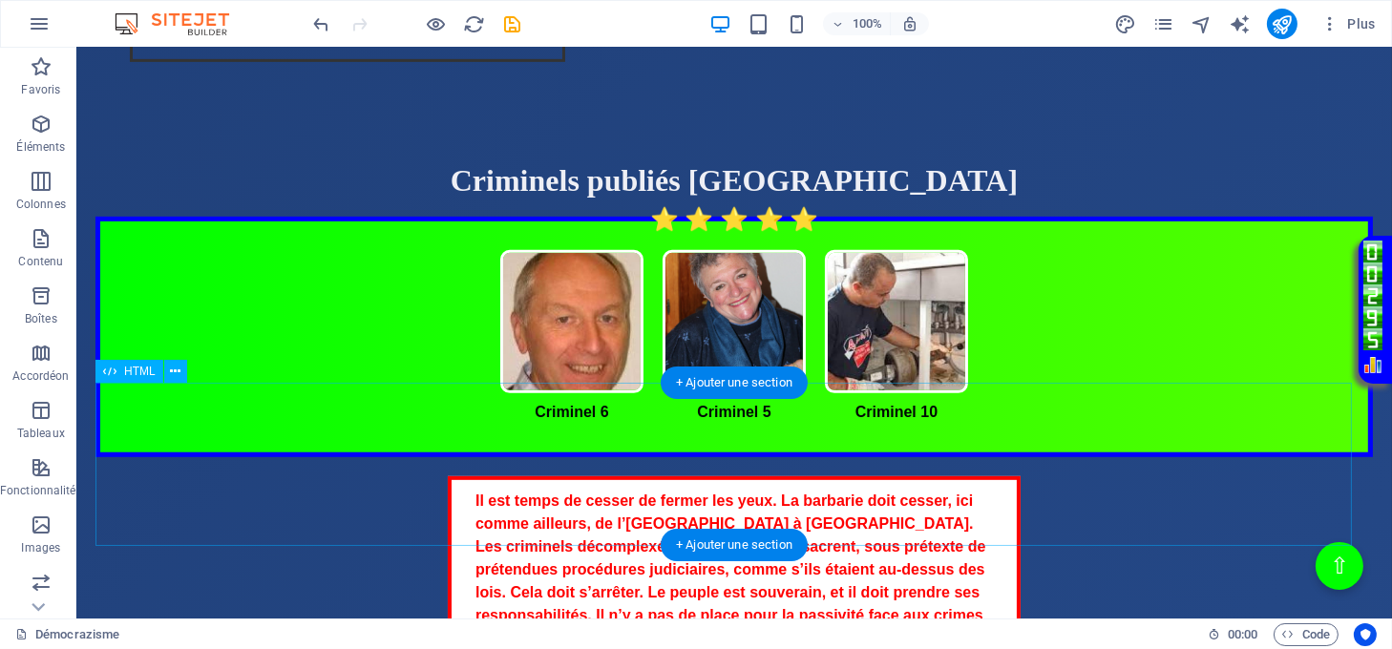
click at [764, 476] on div "Il est temps de cesser de fermer les yeux. La barbarie doit cesser, ici comme a…" at bounding box center [733, 569] width 1277 height 187
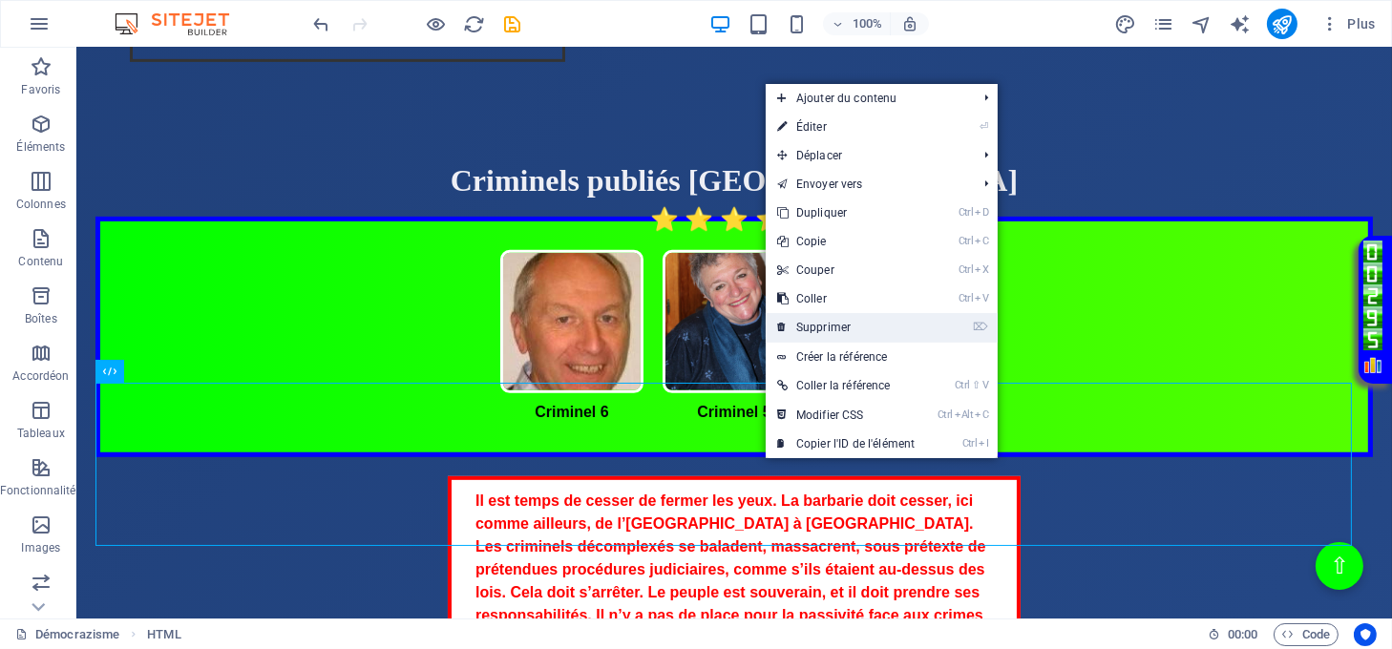
click at [823, 328] on link "⌦ Supprimer" at bounding box center [846, 327] width 160 height 29
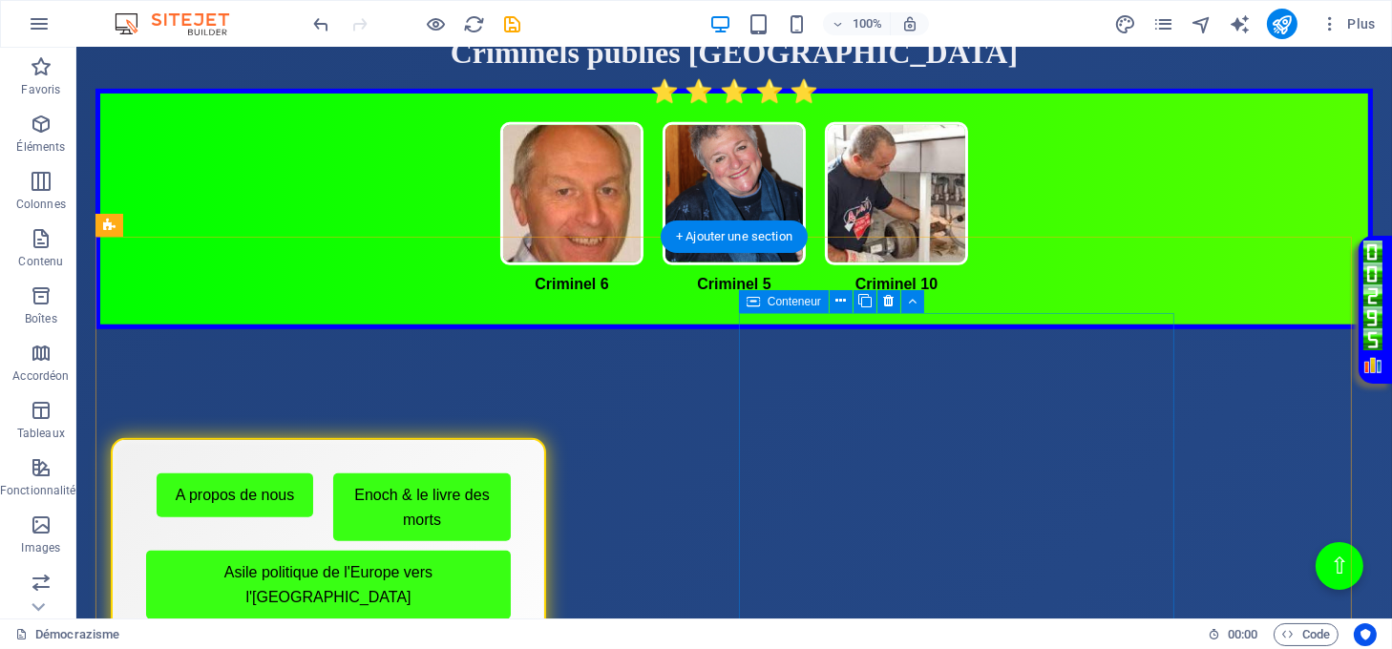
scroll to position [1505, 0]
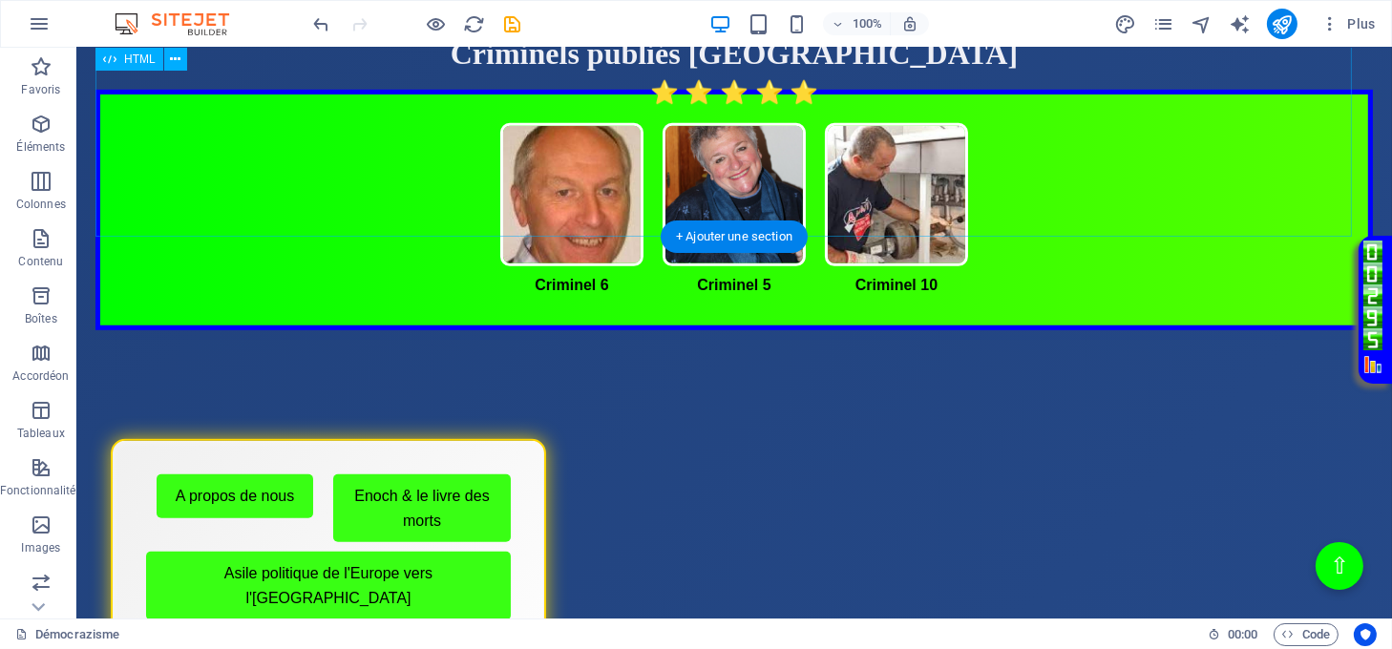
click at [930, 189] on div "Criminel publié [GEOGRAPHIC_DATA] Criminels publiés [GEOGRAPHIC_DATA] Criminel …" at bounding box center [733, 183] width 1277 height 293
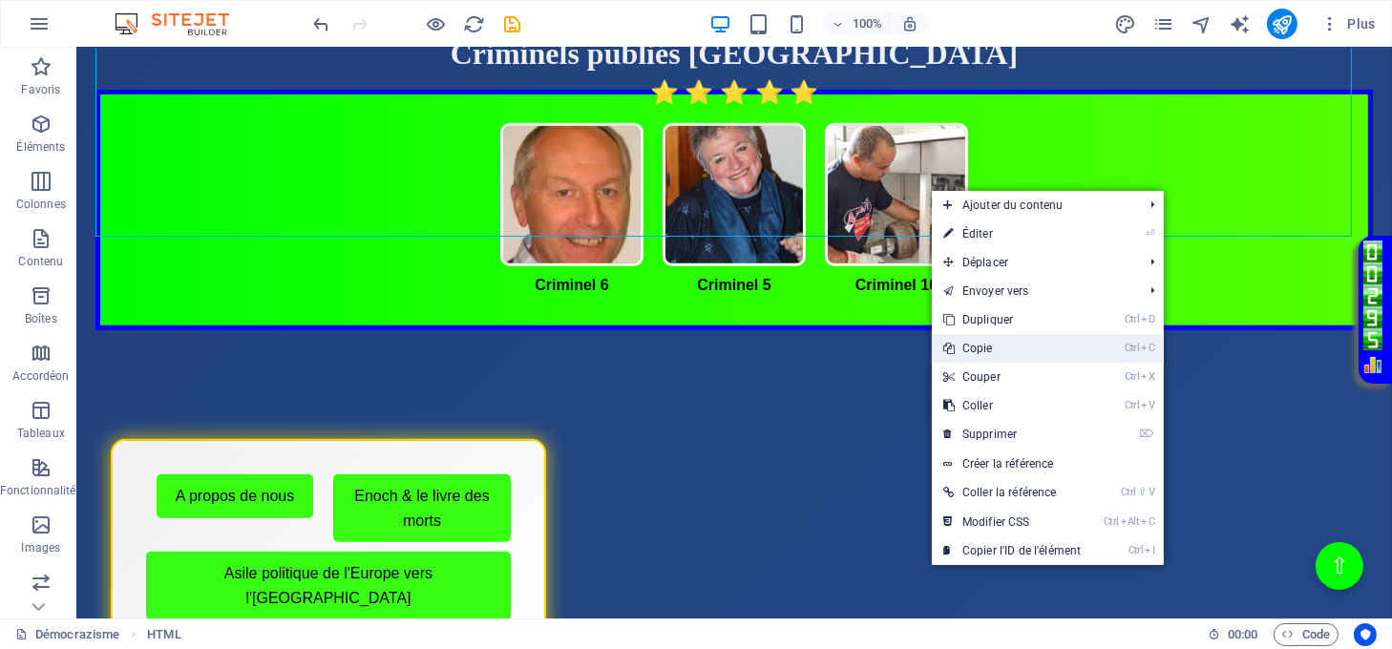
drag, startPoint x: 995, startPoint y: 345, endPoint x: 892, endPoint y: 335, distance: 103.5
click at [995, 345] on link "Ctrl C Copie" at bounding box center [1012, 348] width 160 height 29
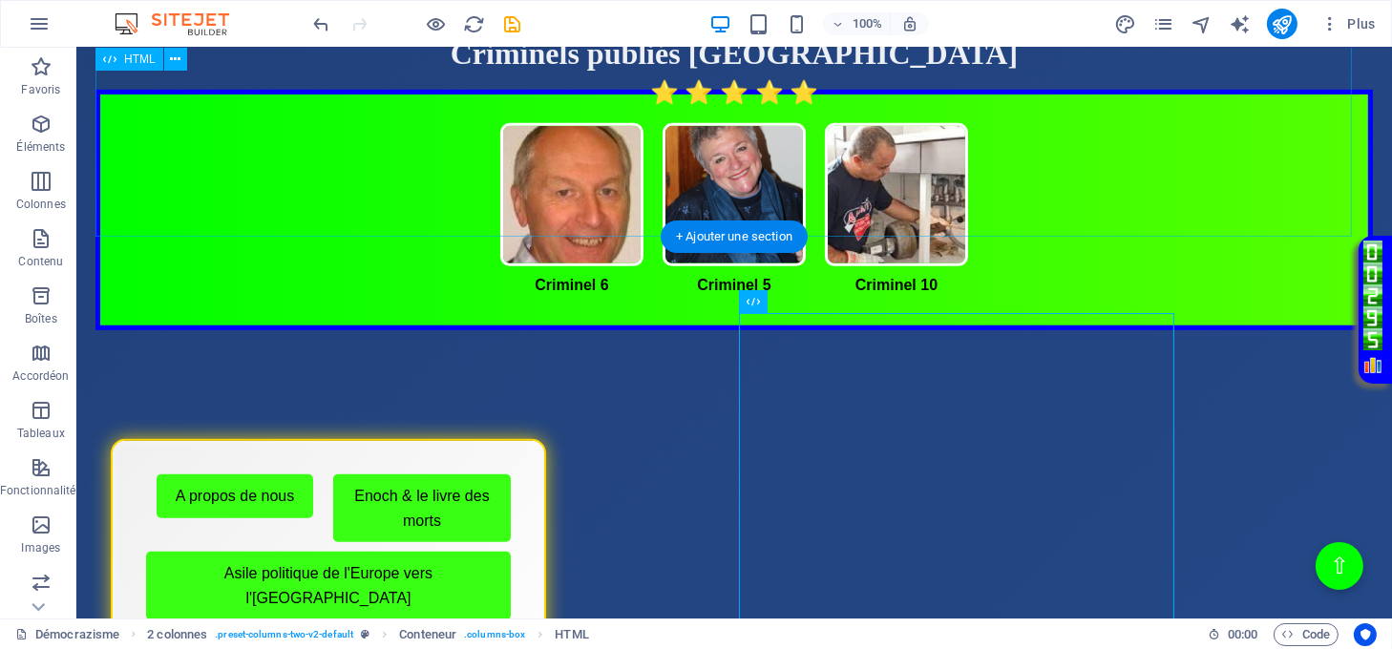
click at [999, 191] on div "Criminel publié [GEOGRAPHIC_DATA] Criminels publiés [GEOGRAPHIC_DATA] Criminel …" at bounding box center [733, 183] width 1277 height 293
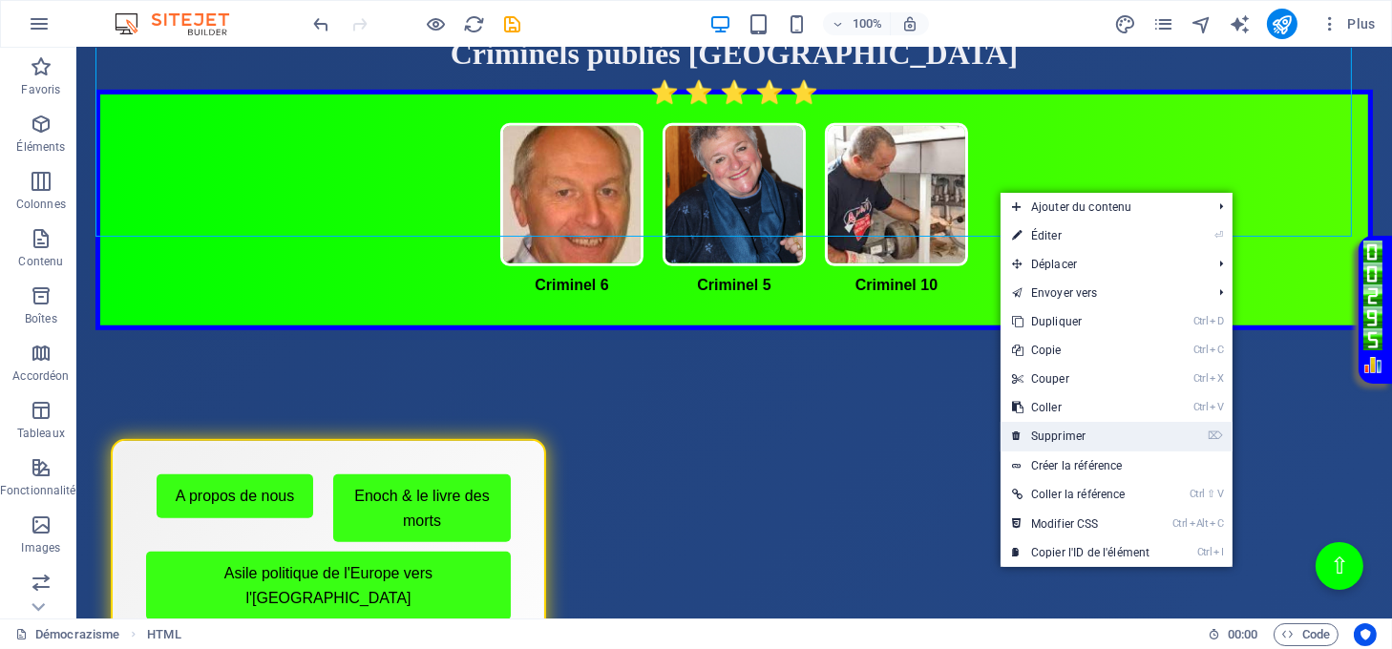
click at [1059, 428] on link "⌦ Supprimer" at bounding box center [1080, 436] width 160 height 29
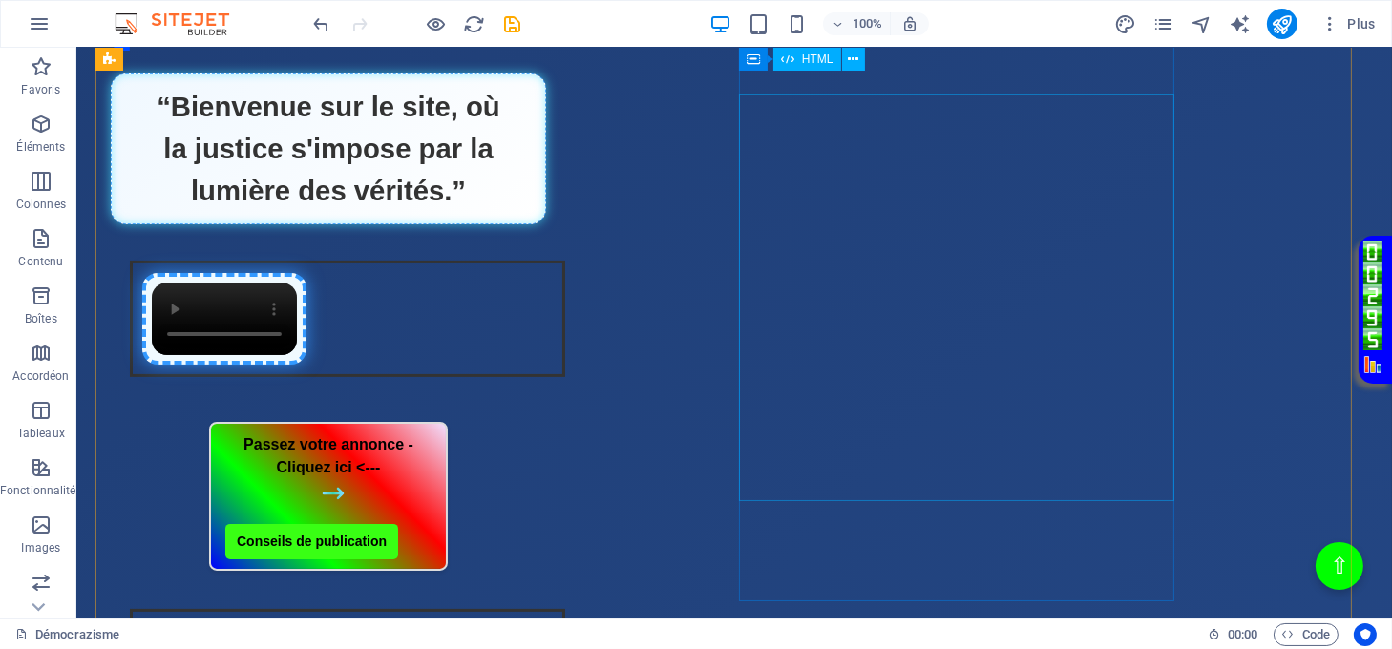
scroll to position [509, 0]
